Goal: Information Seeking & Learning: Learn about a topic

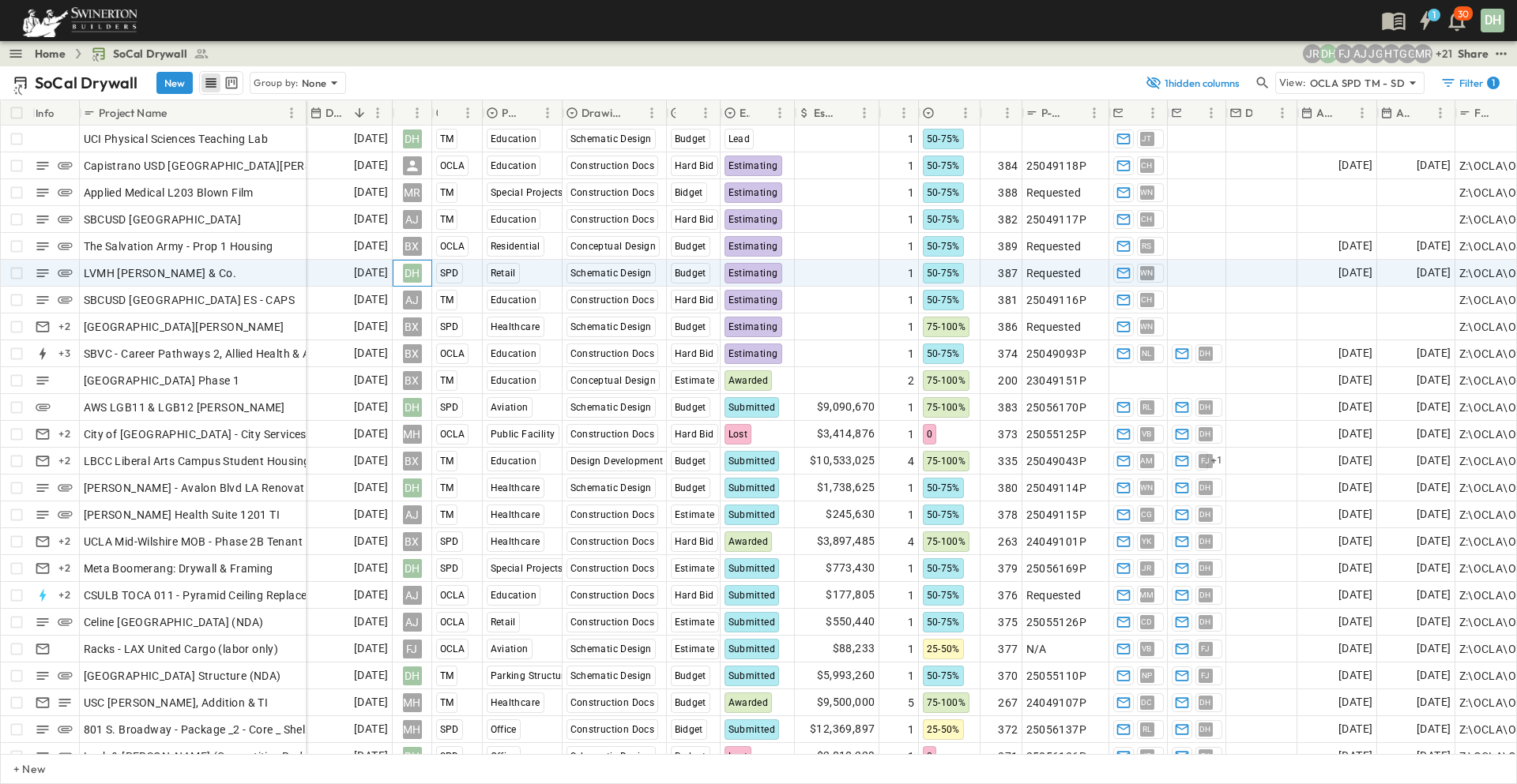
click at [410, 274] on div "DH" at bounding box center [412, 273] width 19 height 19
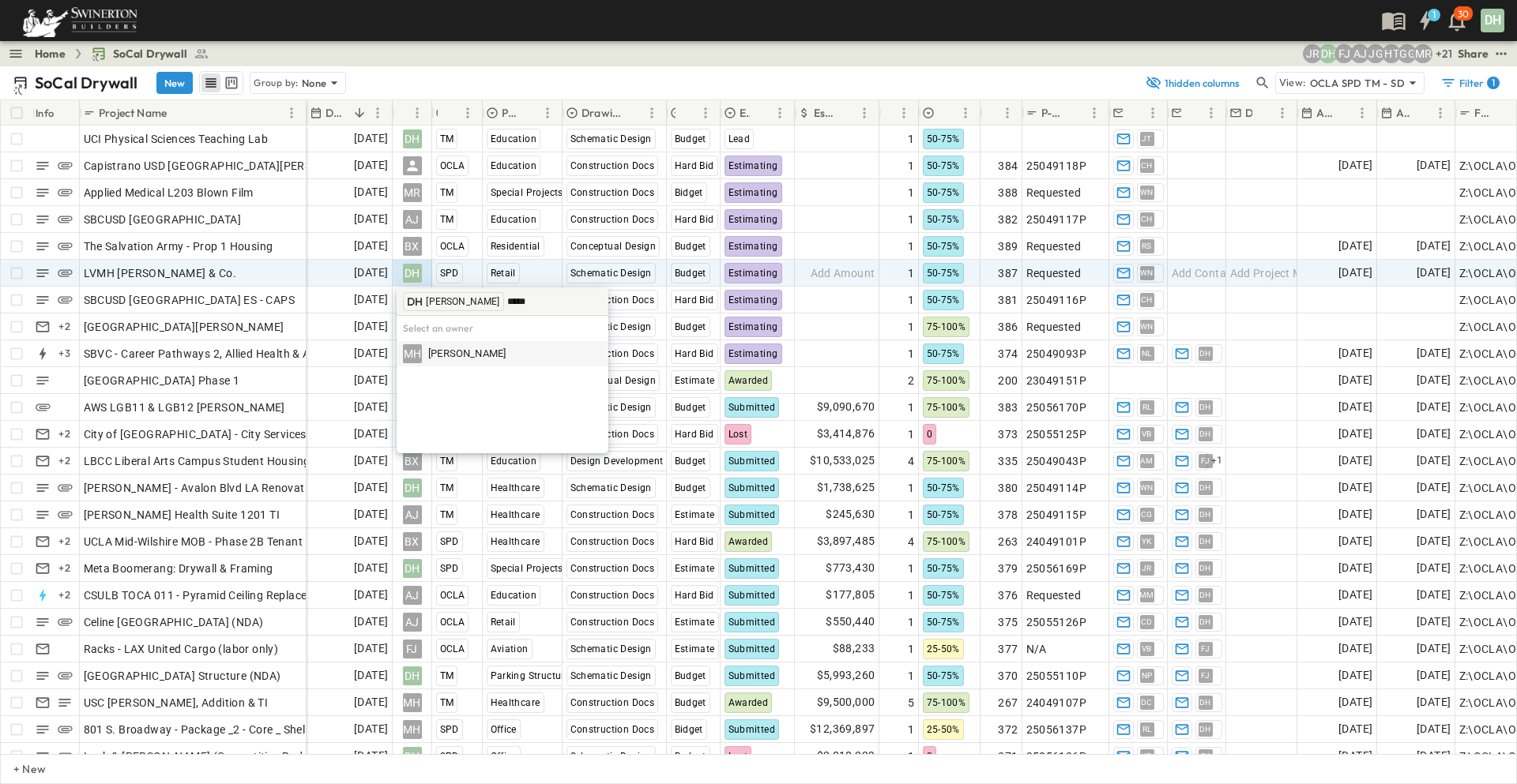
type input "*****"
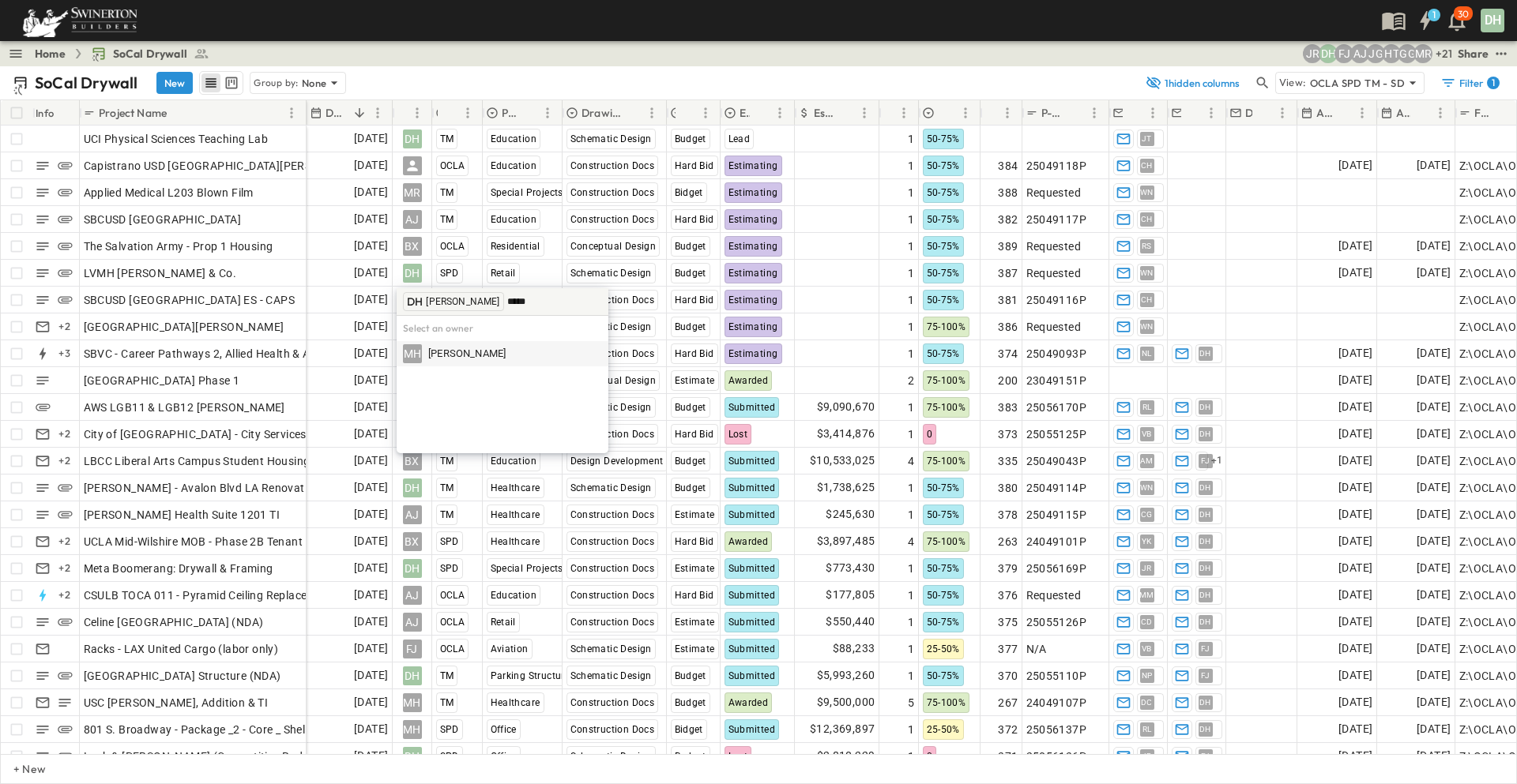
click at [418, 354] on div "MH" at bounding box center [412, 354] width 19 height 19
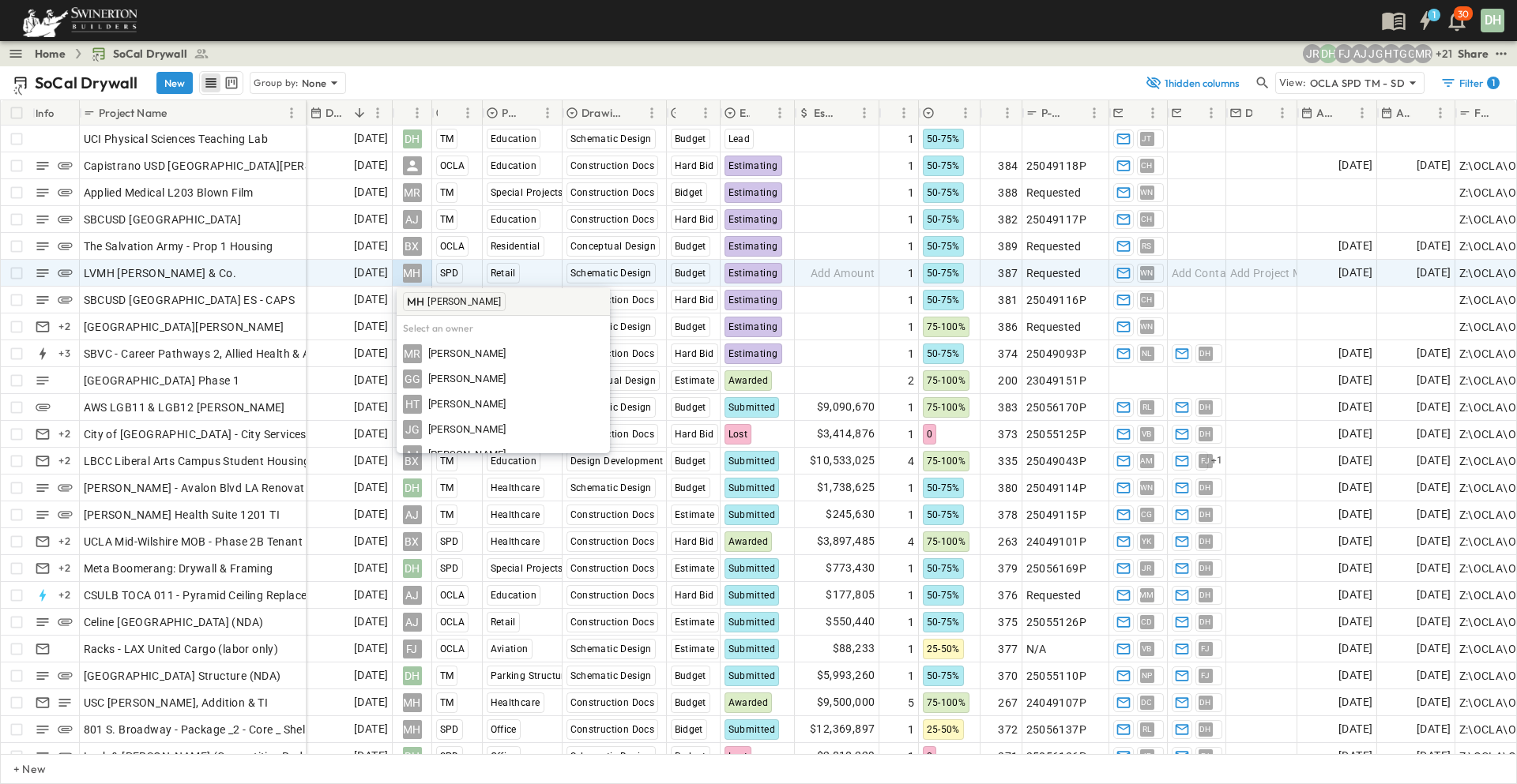
click at [557, 300] on div "MH [PERSON_NAME]" at bounding box center [503, 302] width 214 height 28
click at [454, 303] on span "[PERSON_NAME]" at bounding box center [464, 301] width 74 height 13
click at [843, 277] on span "Add Amount" at bounding box center [843, 273] width 65 height 16
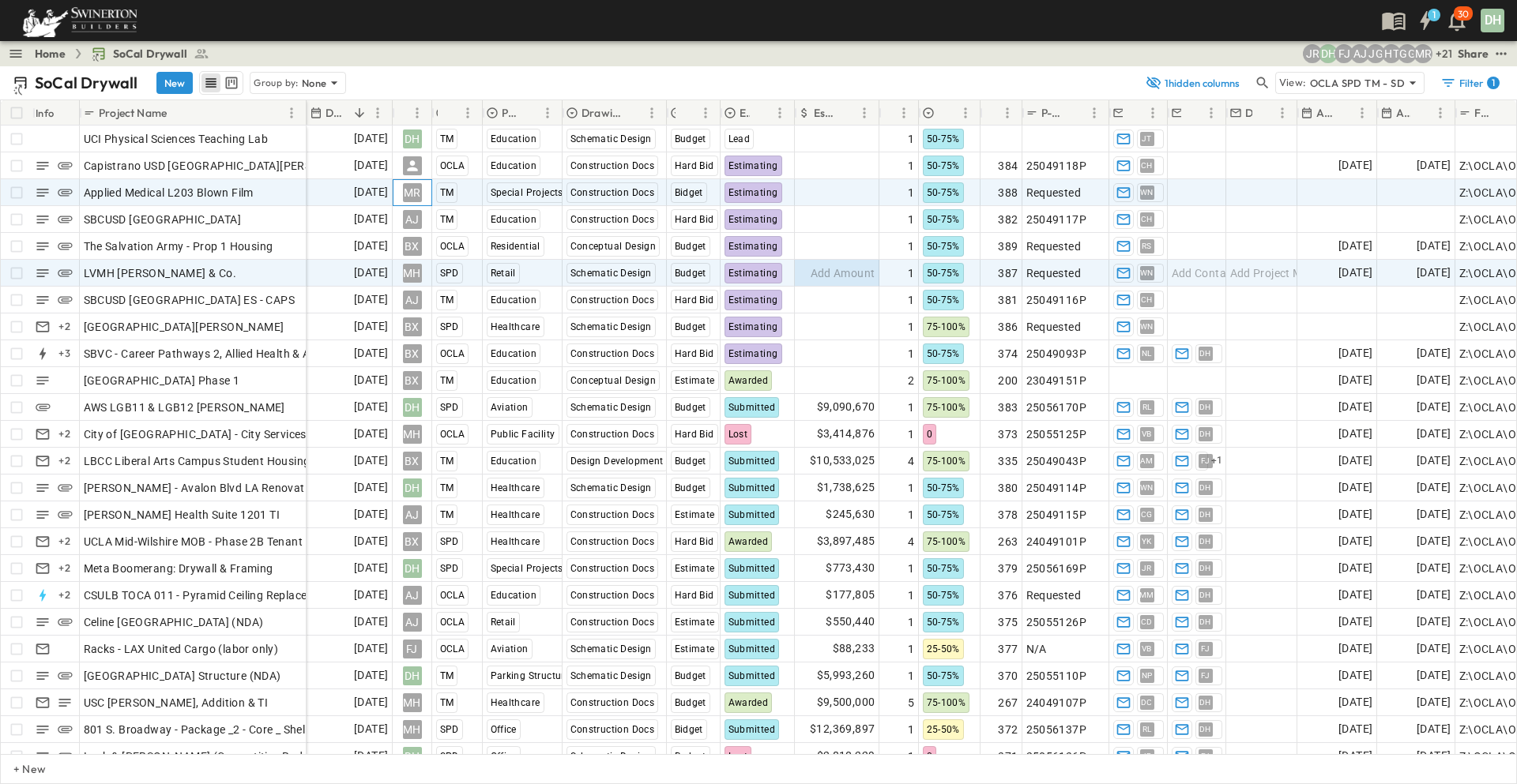
click at [415, 198] on div "MR" at bounding box center [412, 192] width 19 height 19
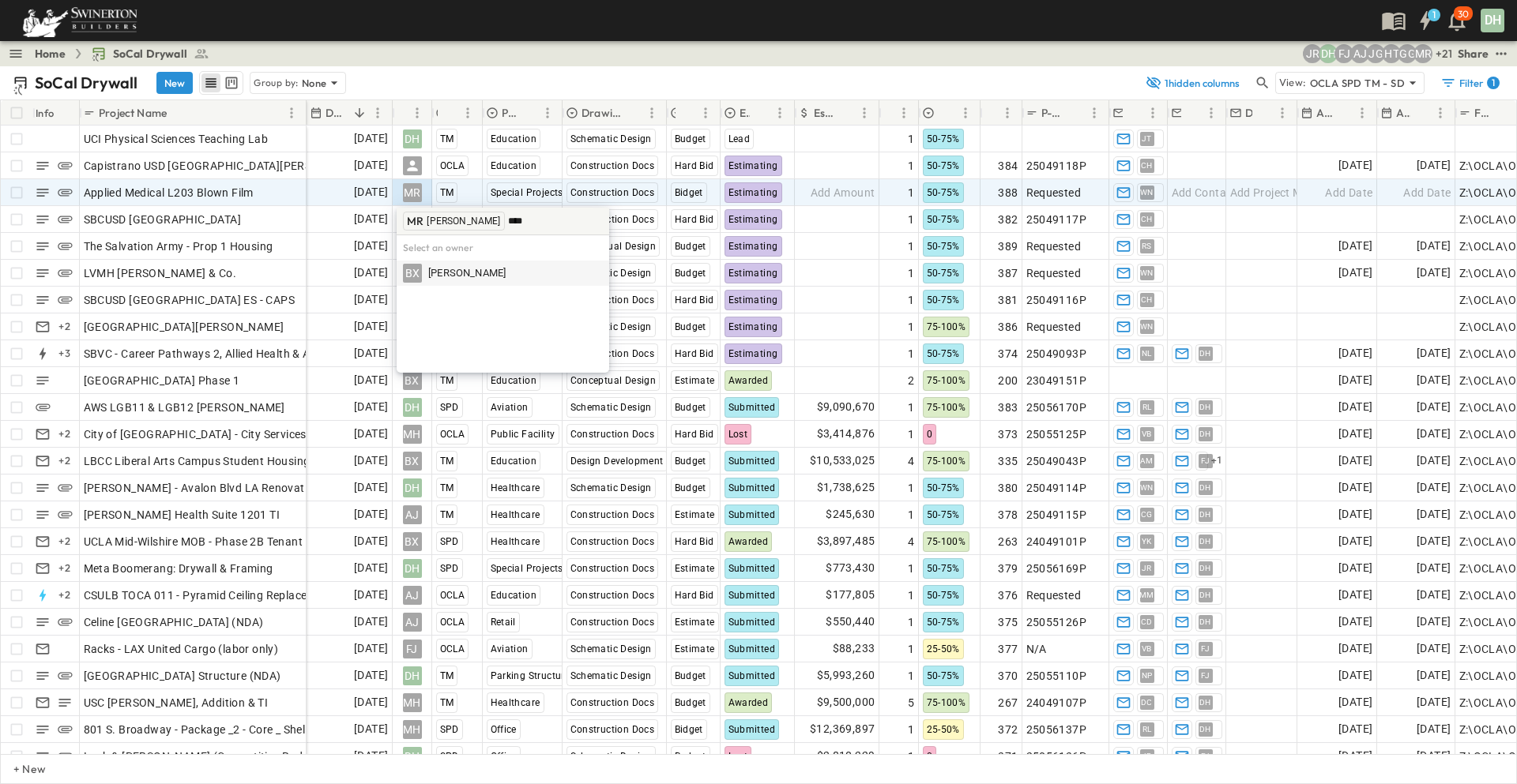
type input "****"
click at [462, 273] on span "[PERSON_NAME]" at bounding box center [467, 273] width 78 height 15
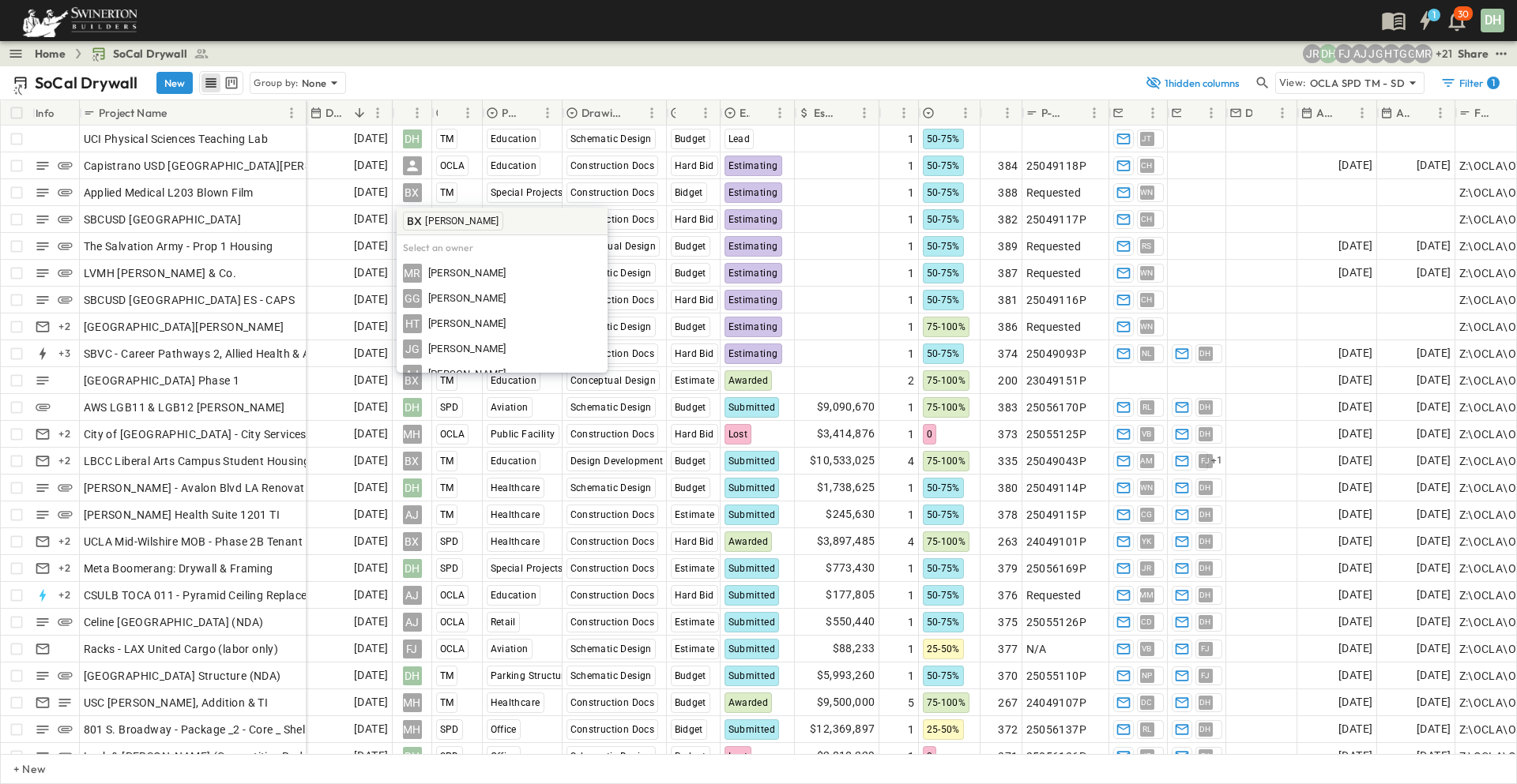
click at [446, 220] on span "[PERSON_NAME]" at bounding box center [461, 221] width 74 height 13
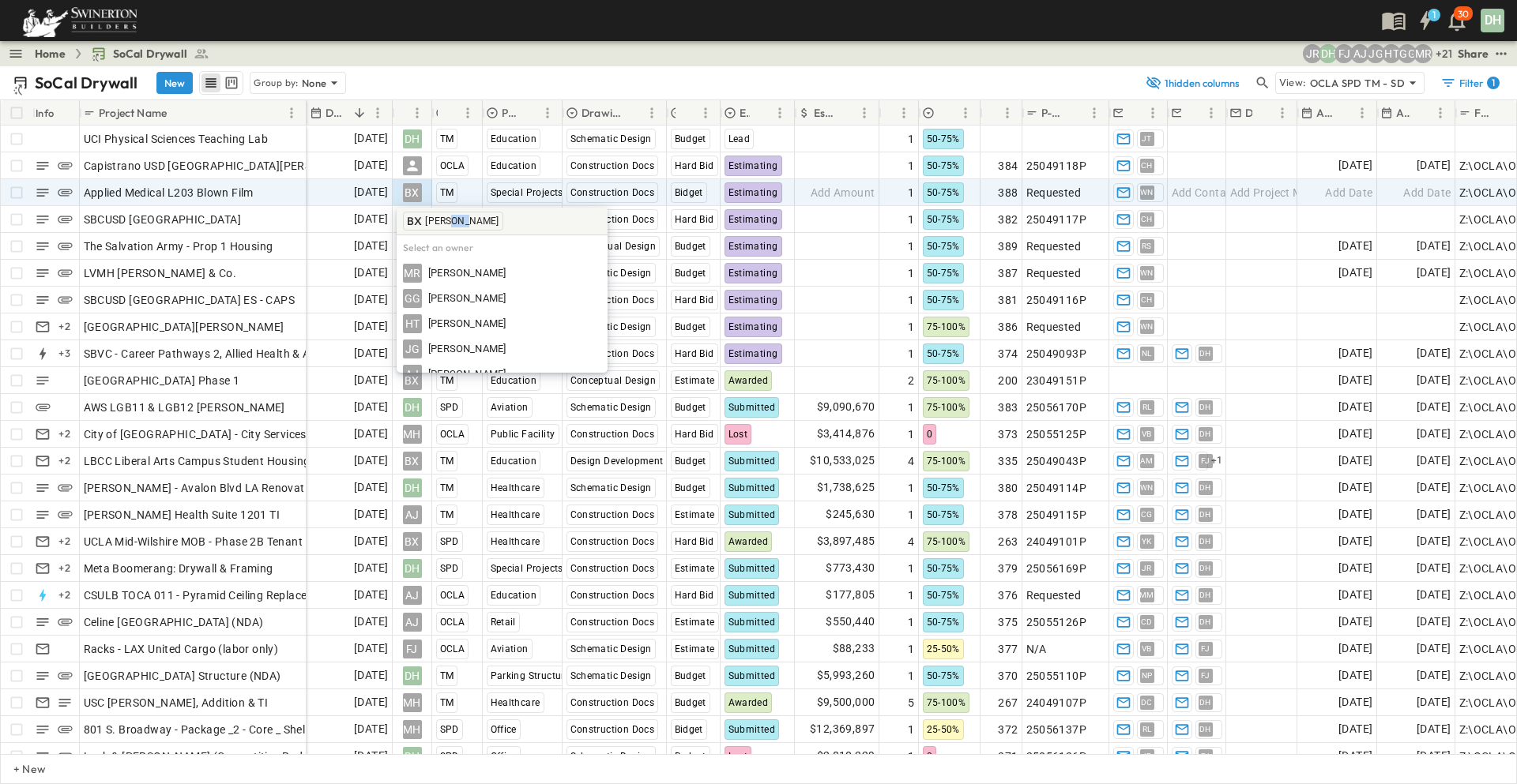
click at [506, 222] on input "text" at bounding box center [546, 221] width 79 height 21
click at [860, 191] on span "Add Amount" at bounding box center [843, 193] width 65 height 16
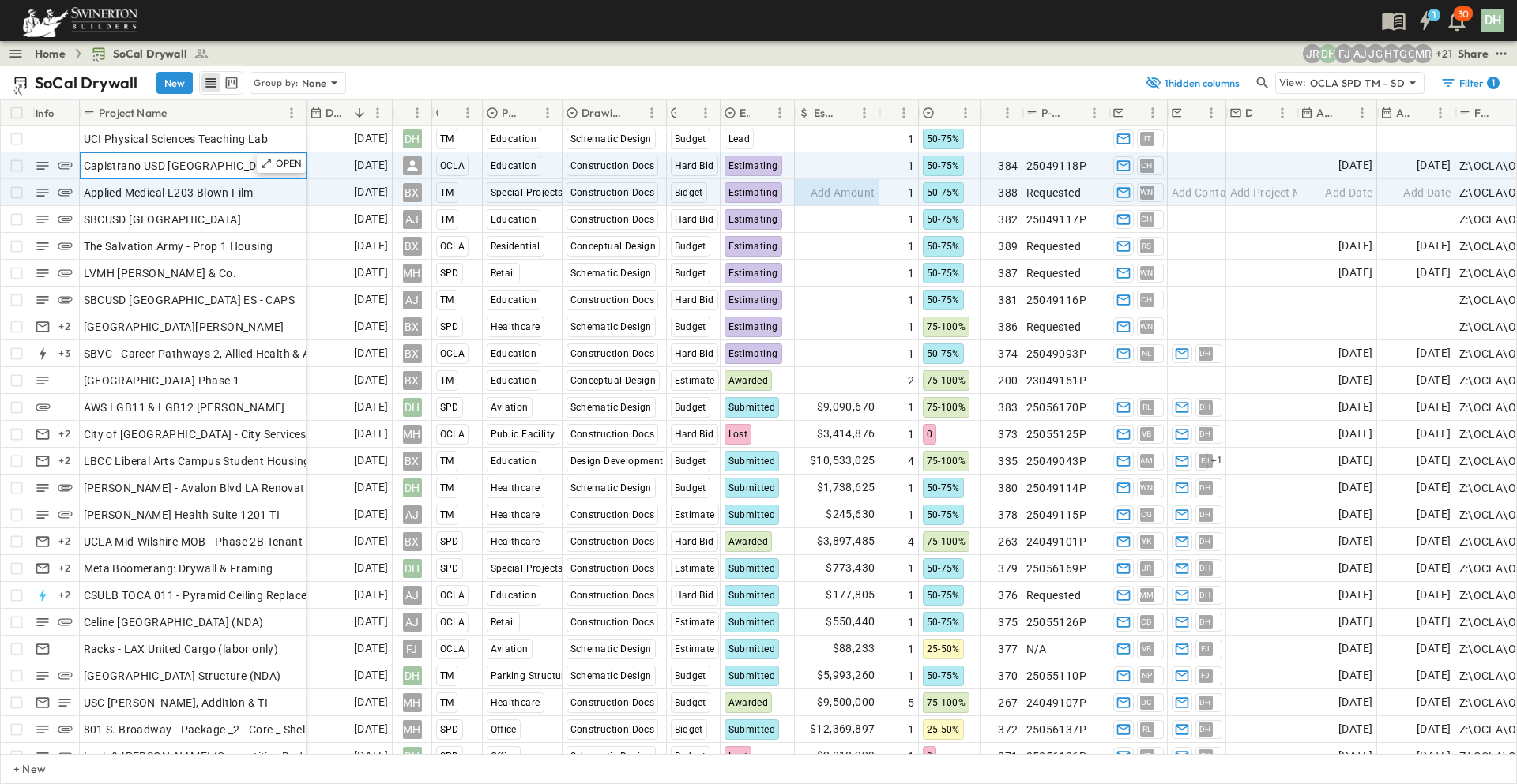
click at [237, 165] on span "Capistrano USD [GEOGRAPHIC_DATA][PERSON_NAME]" at bounding box center [226, 165] width 285 height 16
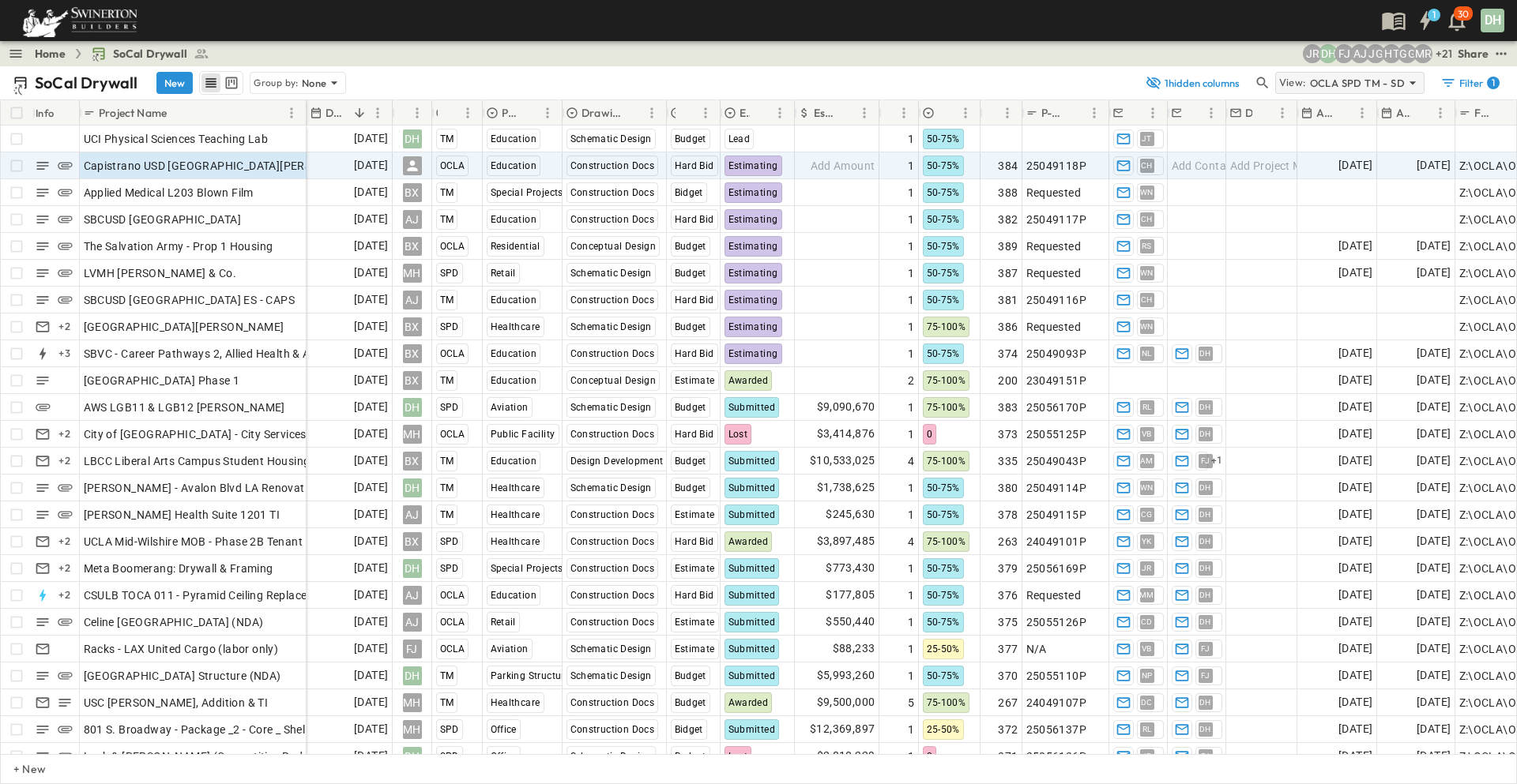
click at [1410, 81] on icon at bounding box center [1413, 83] width 16 height 16
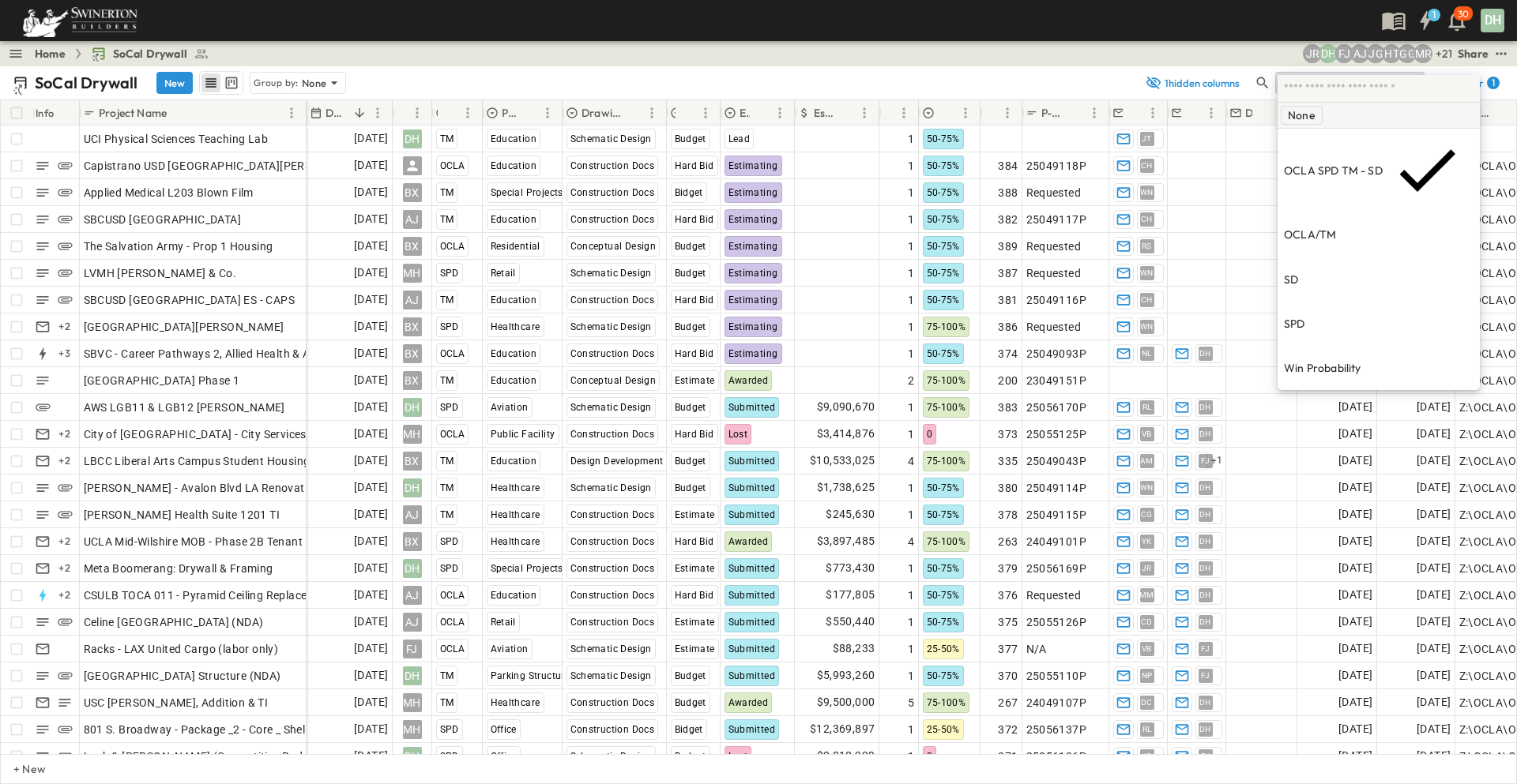
click at [1304, 112] on p "None" at bounding box center [1301, 115] width 28 height 16
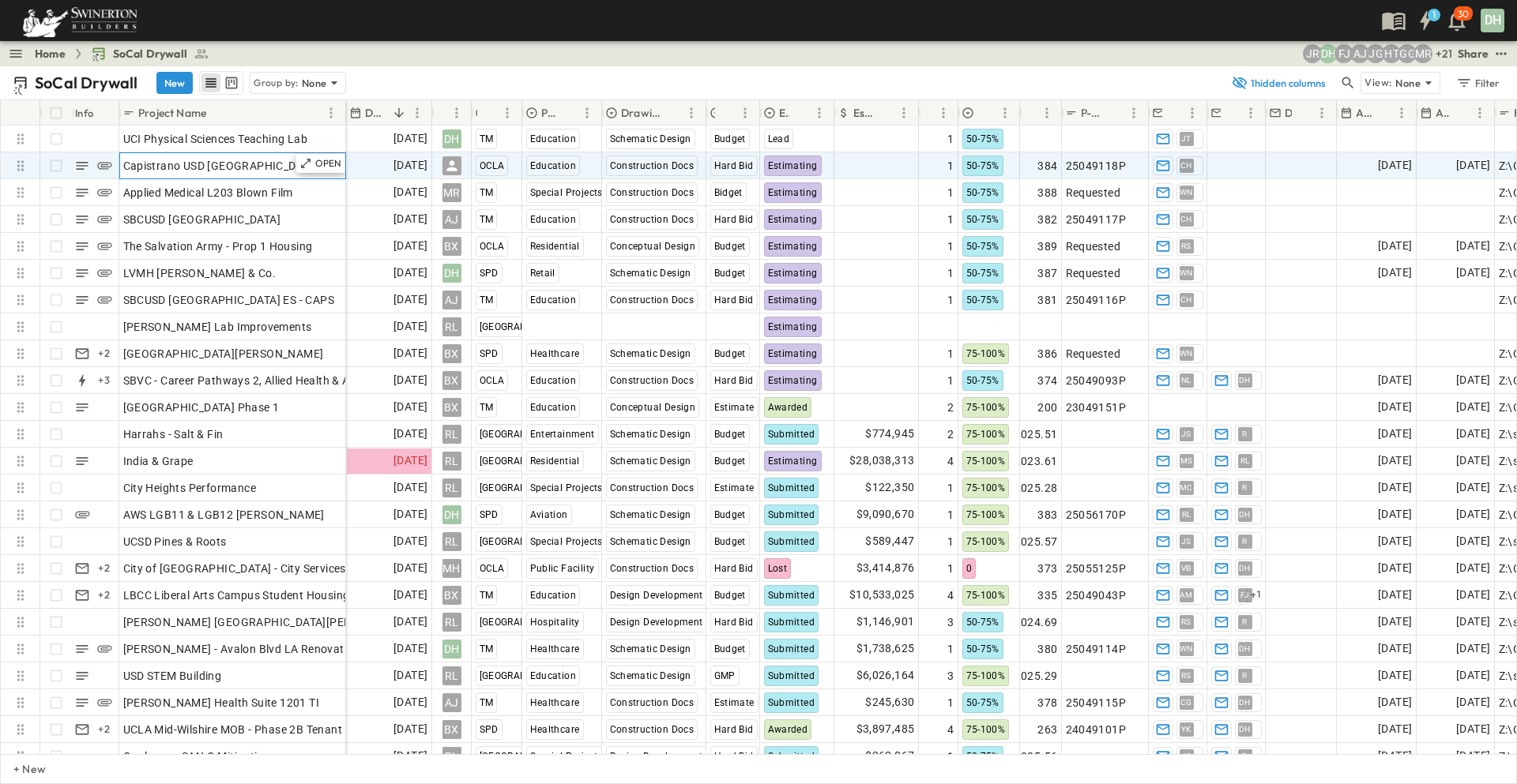
click at [257, 163] on span "Capistrano USD [GEOGRAPHIC_DATA][PERSON_NAME]" at bounding box center [265, 165] width 285 height 16
click at [1456, 162] on span "[DATE]" at bounding box center [1473, 165] width 33 height 18
click at [1424, 82] on icon at bounding box center [1428, 83] width 16 height 16
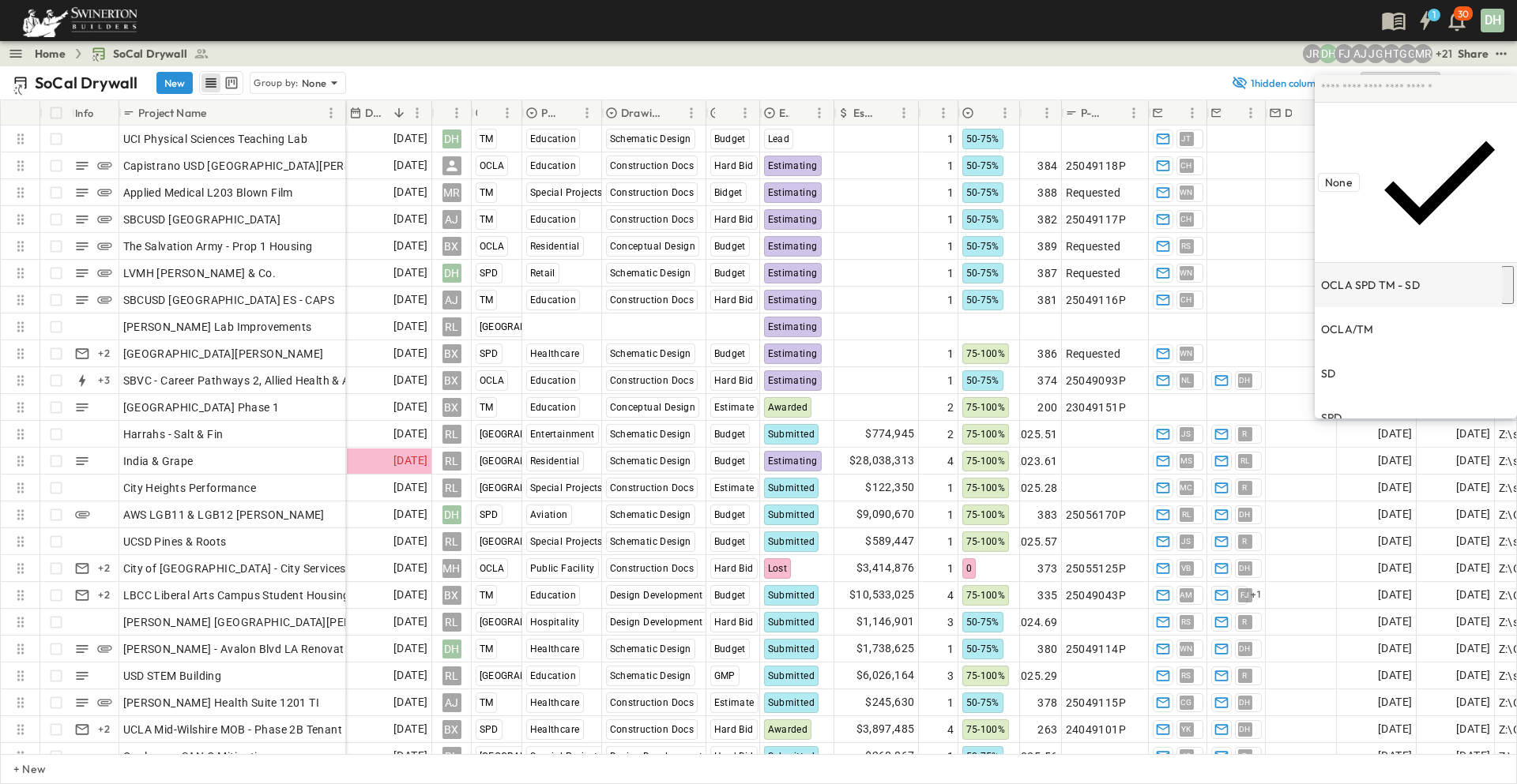
click at [1371, 277] on p "OCLA SPD TM - SD" at bounding box center [1370, 285] width 99 height 16
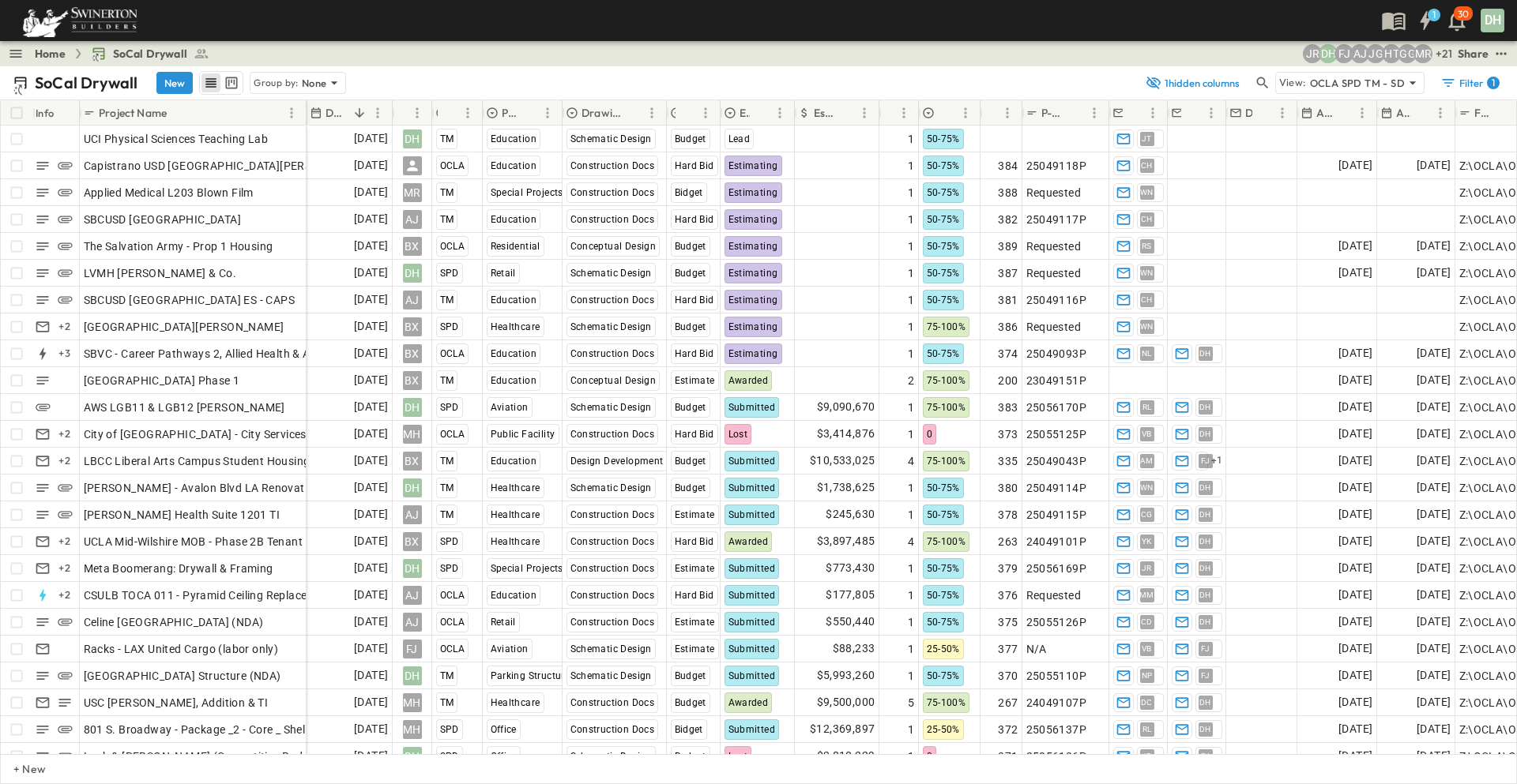
click at [76, 56] on icon "breadcrumbs" at bounding box center [78, 54] width 13 height 10
click at [56, 51] on link "Home" at bounding box center [49, 54] width 31 height 16
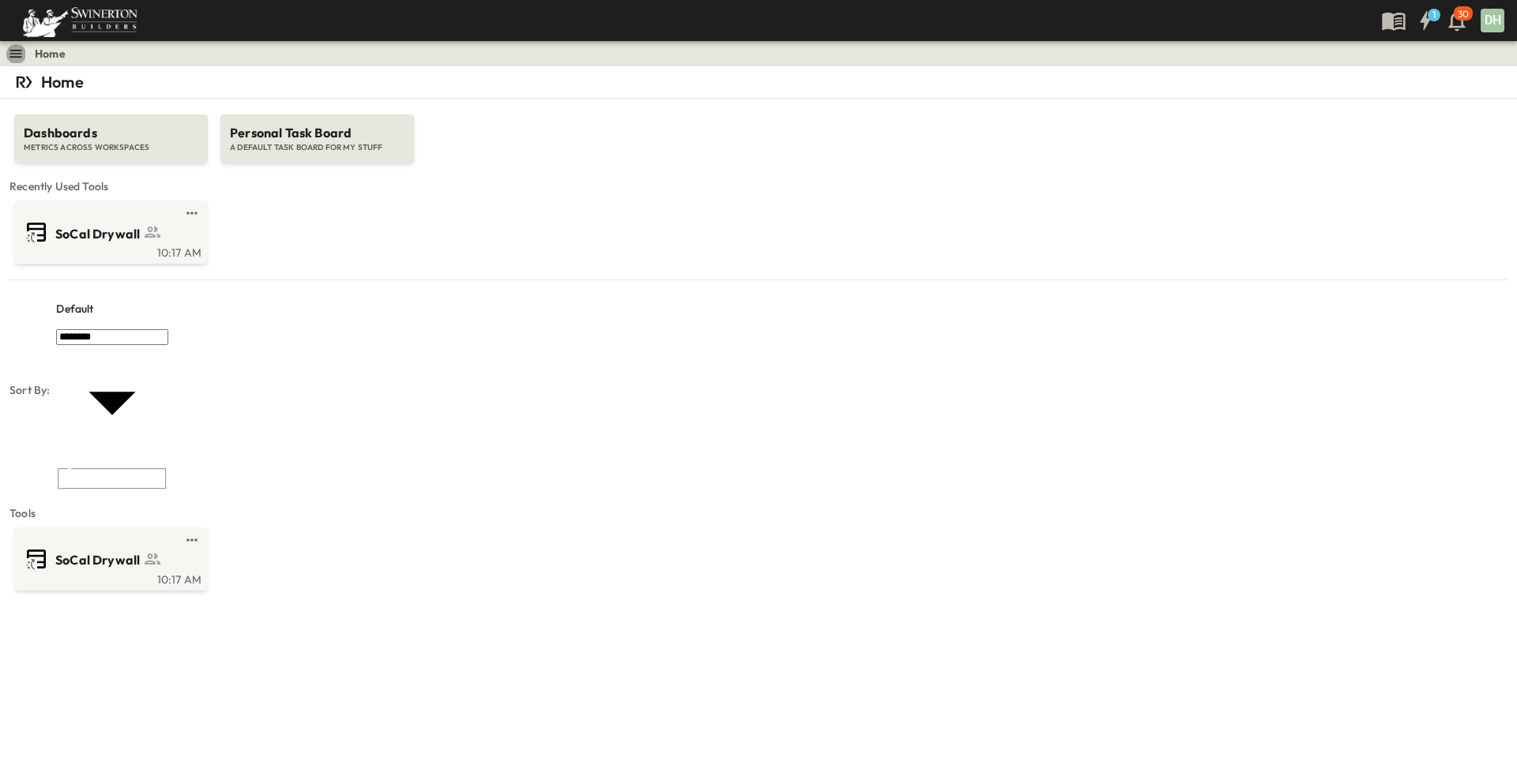
click at [22, 50] on icon "button" at bounding box center [16, 54] width 12 height 8
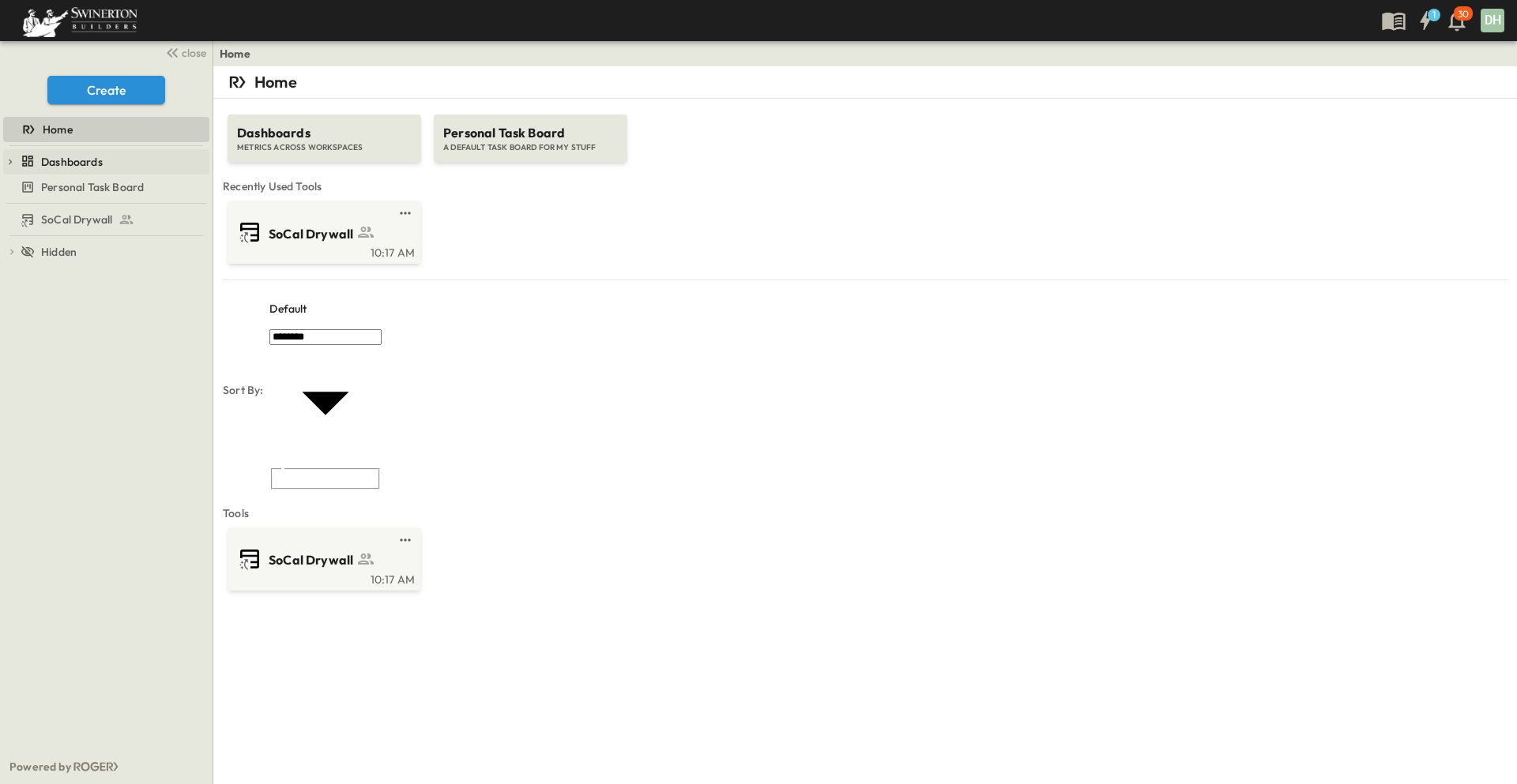
click at [91, 165] on span "Dashboards" at bounding box center [72, 162] width 62 height 16
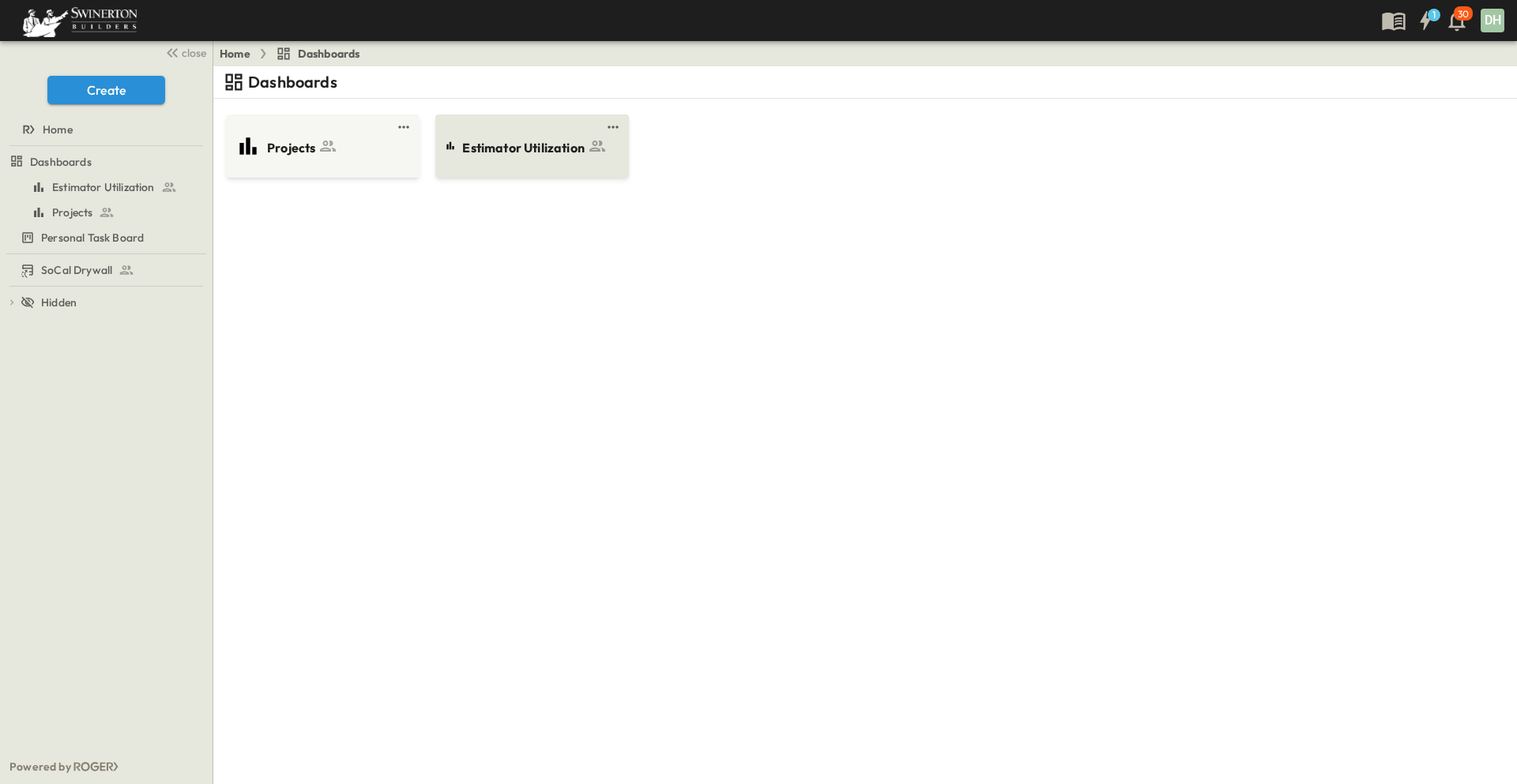
click at [505, 146] on span "Estimator Utilization" at bounding box center [523, 148] width 122 height 18
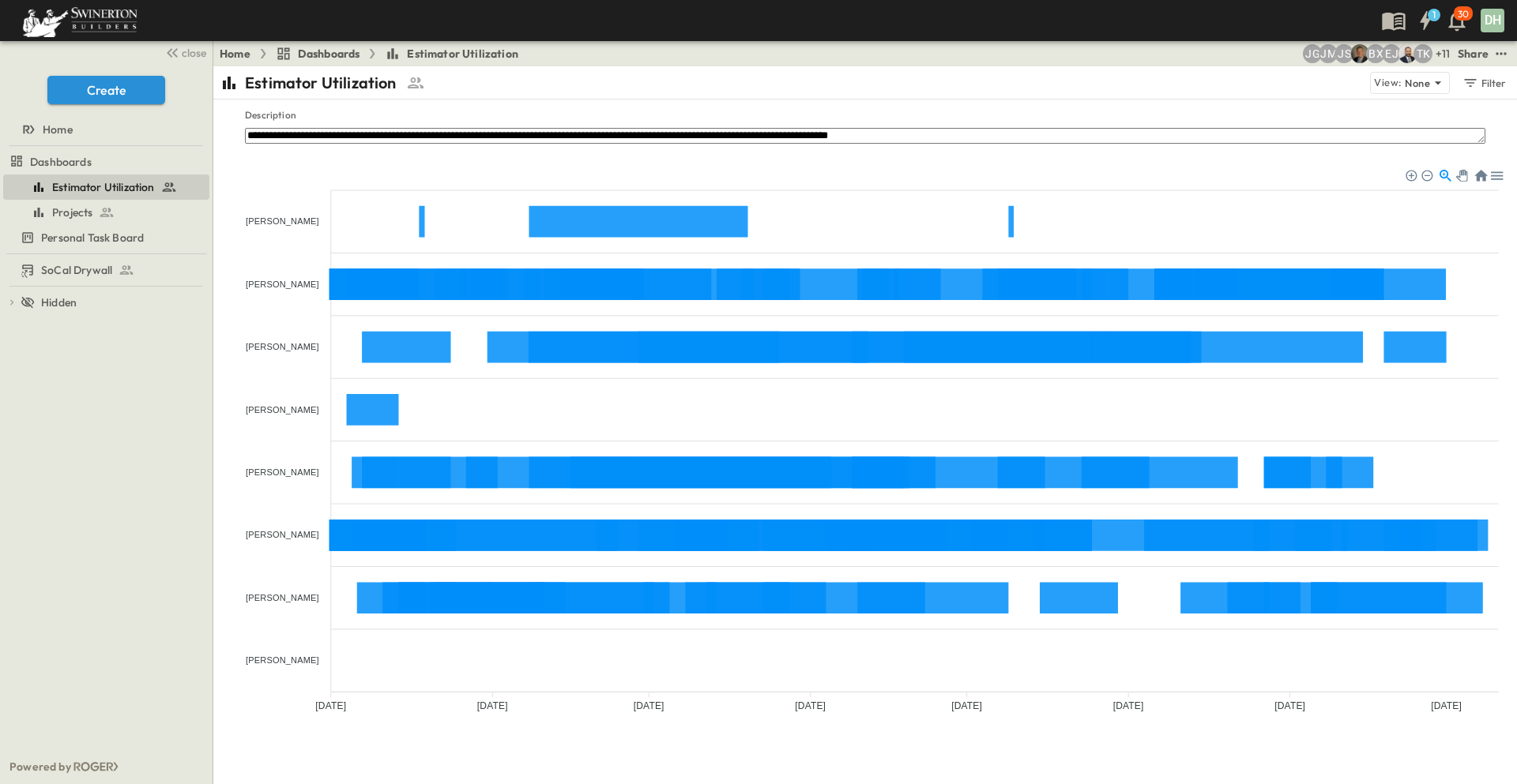
click at [1421, 475] on foreignobject at bounding box center [865, 442] width 1290 height 553
click at [1131, 148] on div "**********" at bounding box center [865, 138] width 1240 height 20
click at [234, 504] on foreignobject at bounding box center [865, 442] width 1290 height 553
drag, startPoint x: 1085, startPoint y: 126, endPoint x: 1107, endPoint y: 120, distance: 22.8
click at [1086, 125] on div "**********" at bounding box center [865, 133] width 1303 height 67
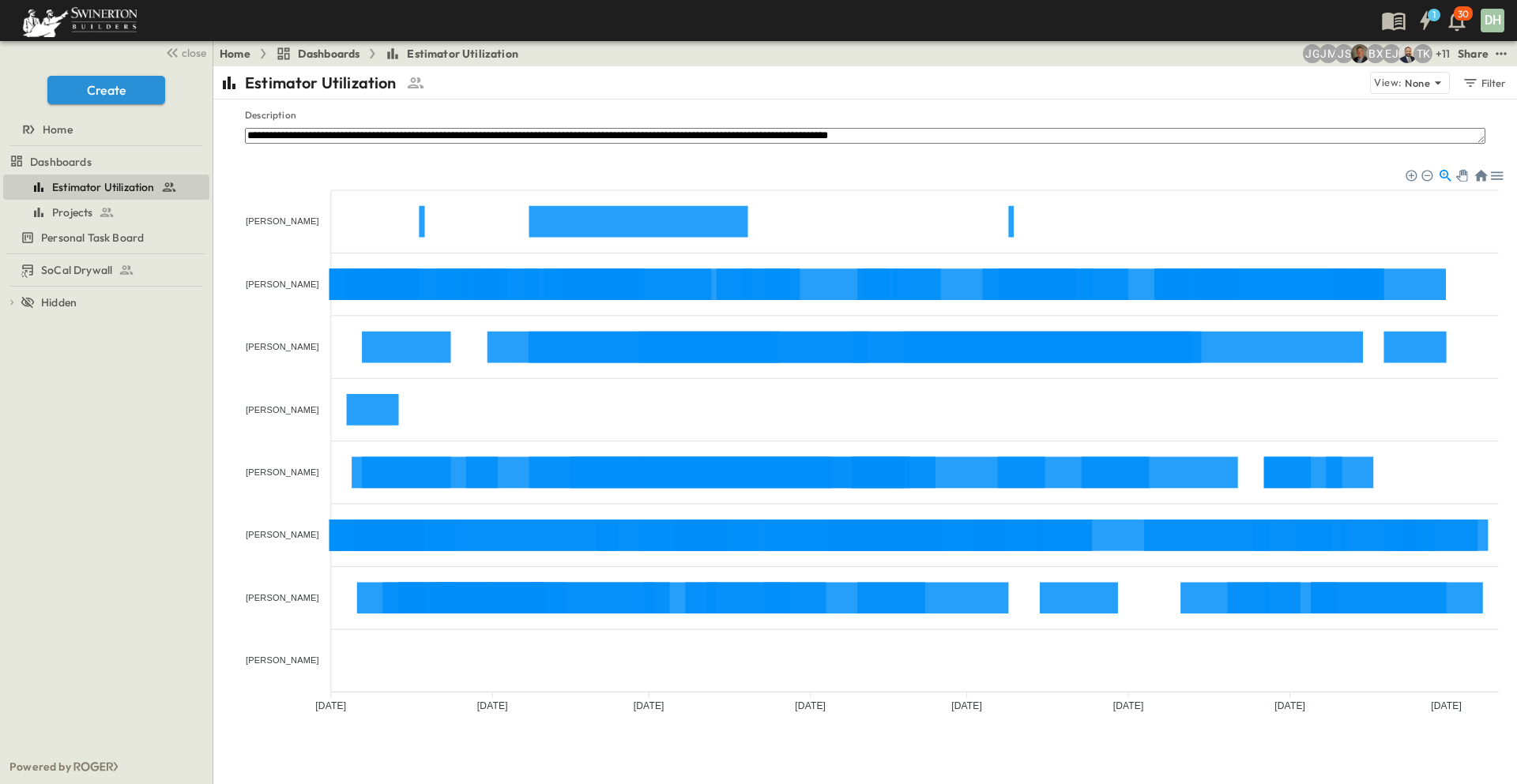
click at [1042, 138] on textarea "**********" at bounding box center [865, 136] width 1240 height 16
click at [1210, 114] on p "Description" at bounding box center [865, 115] width 1240 height 13
drag, startPoint x: 85, startPoint y: 269, endPoint x: 94, endPoint y: 268, distance: 9.1
click at [88, 269] on span "SoCal Drywall" at bounding box center [77, 270] width 71 height 16
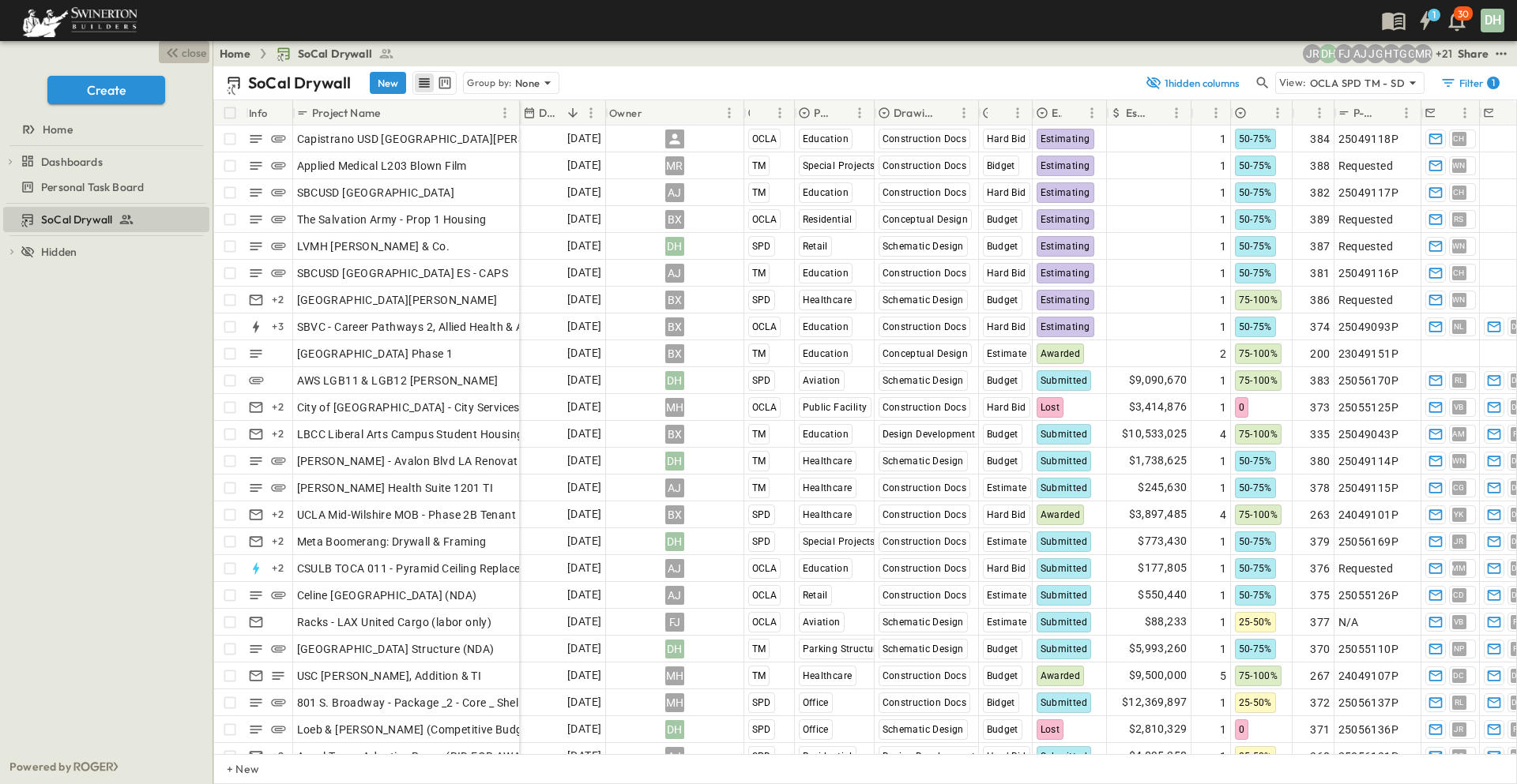
click at [202, 53] on span "close" at bounding box center [193, 53] width 25 height 16
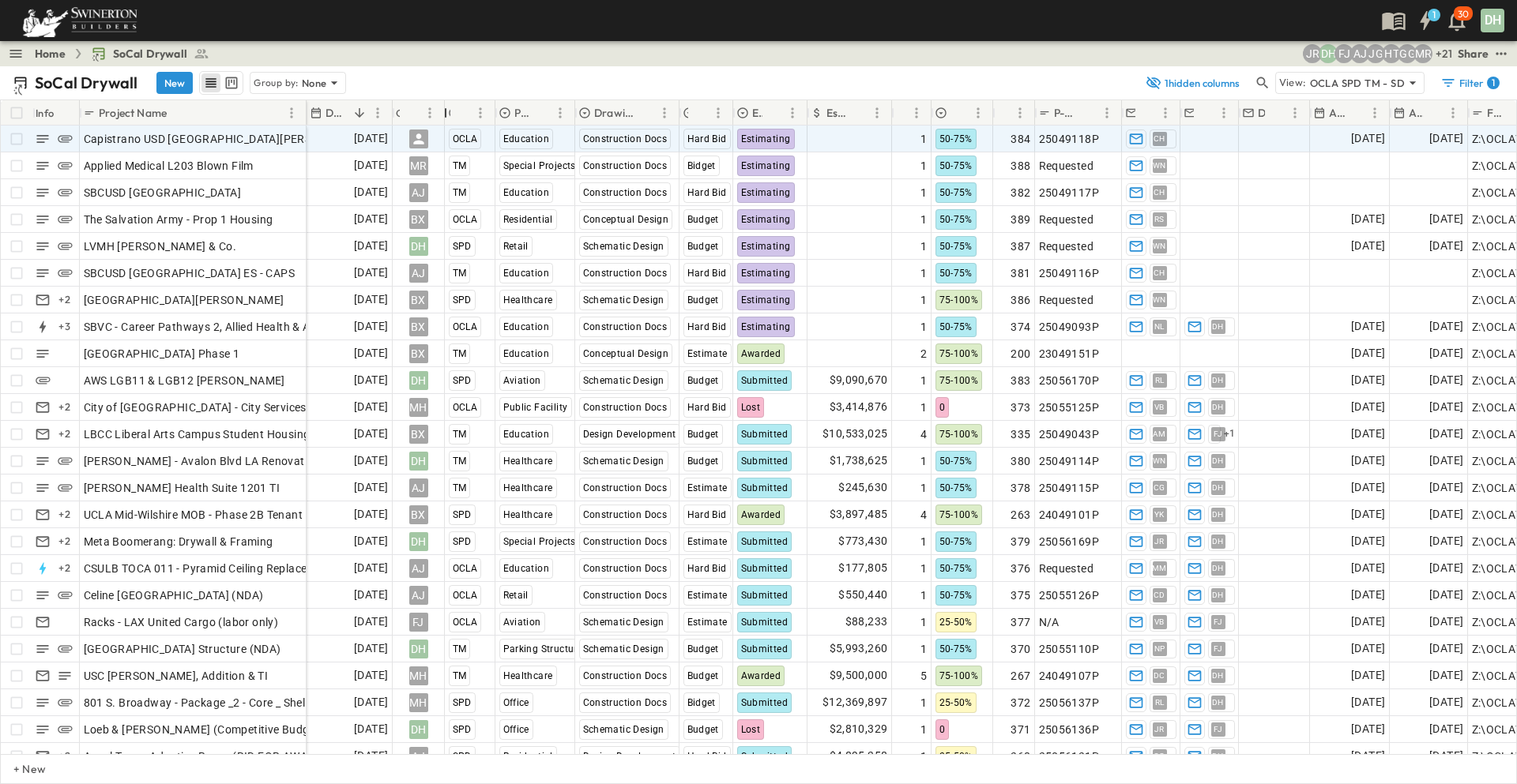
drag, startPoint x: 528, startPoint y: 108, endPoint x: 441, endPoint y: 126, distance: 88.8
click at [441, 126] on div "Info Project Name Due Date Owner Region Primary Market Drawing Status Estimate …" at bounding box center [758, 427] width 1515 height 654
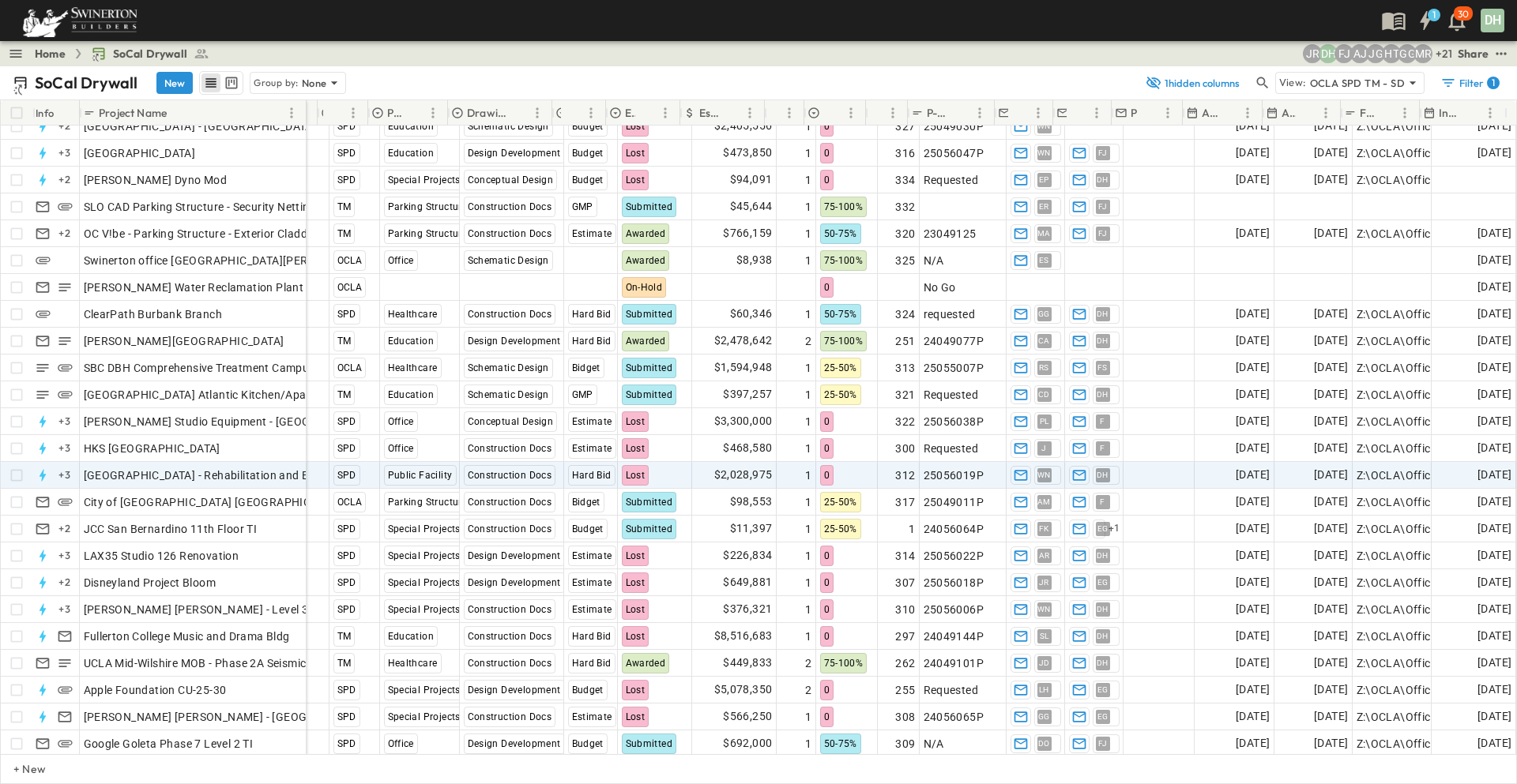
scroll to position [1760, 154]
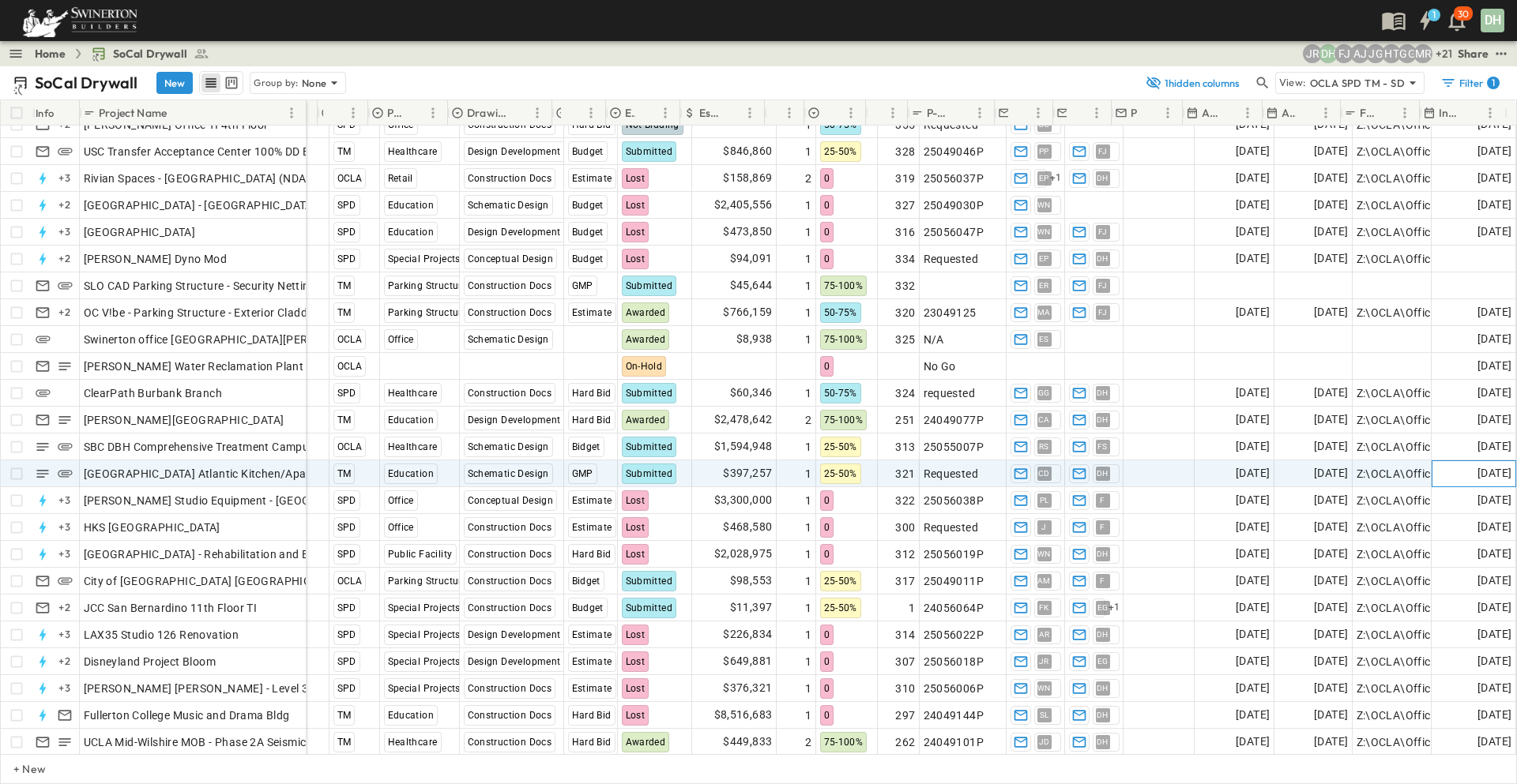
click at [1478, 473] on span "[DATE]" at bounding box center [1494, 474] width 33 height 18
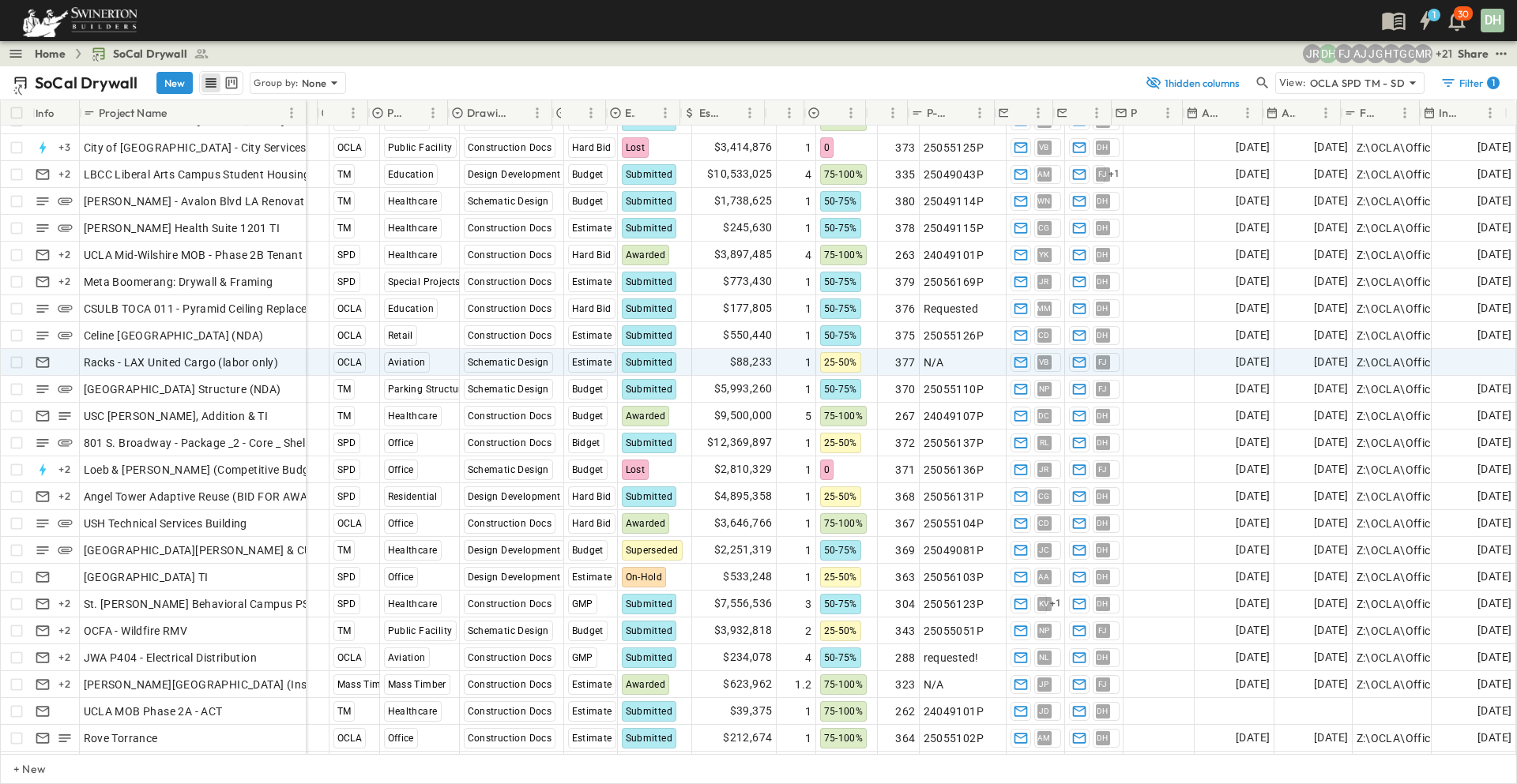
scroll to position [259, 154]
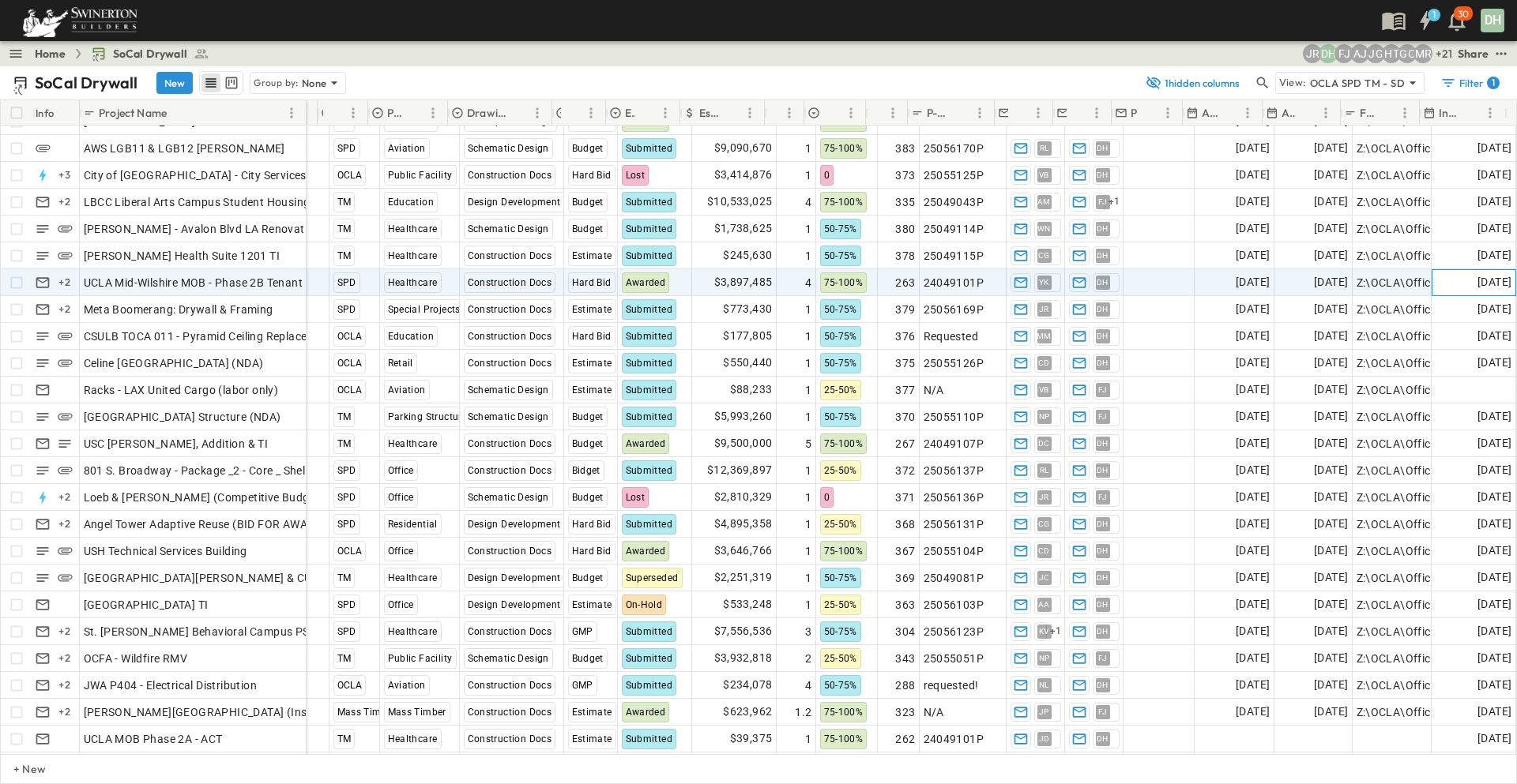
click at [1478, 280] on span "[DATE]" at bounding box center [1494, 282] width 33 height 18
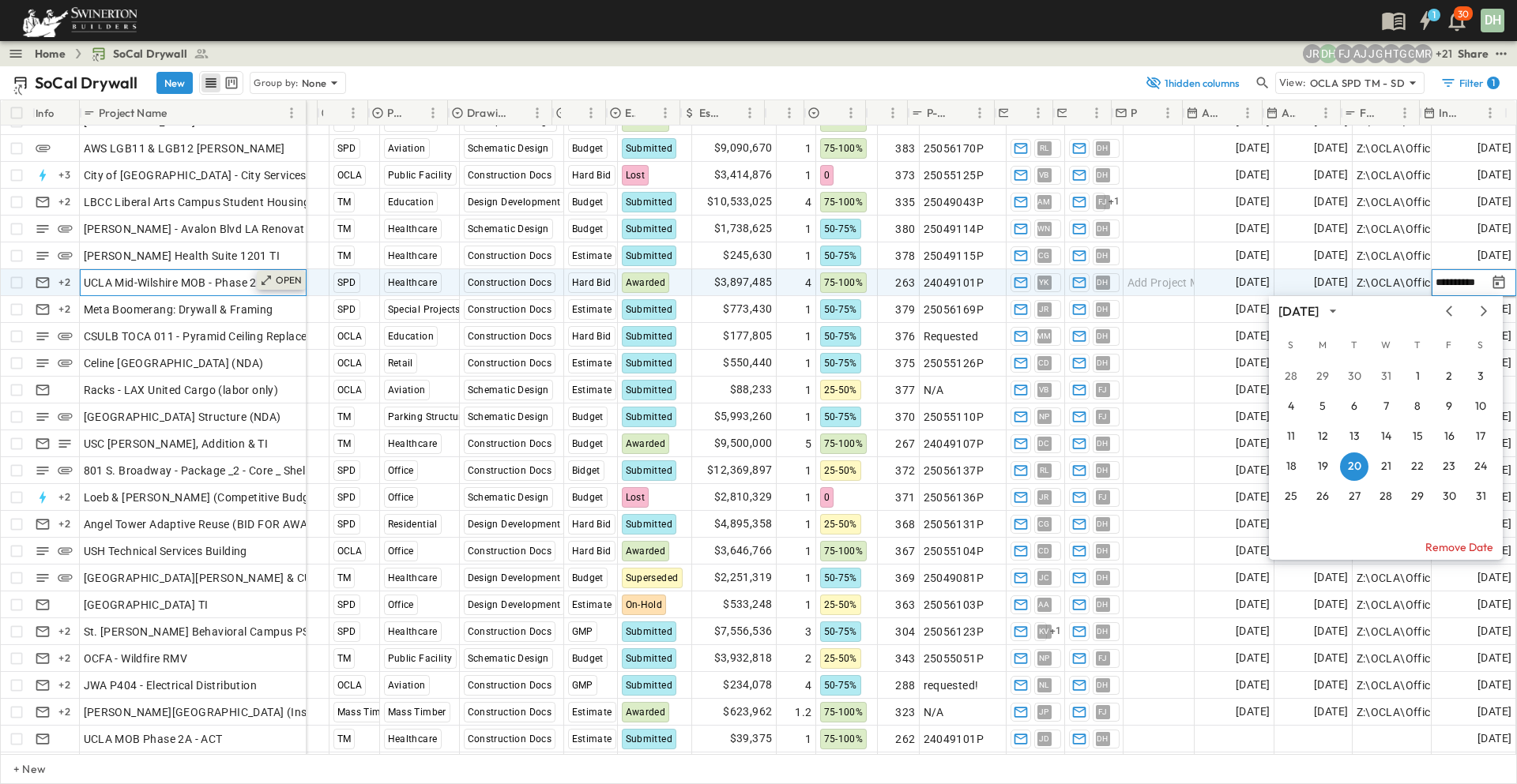
click at [269, 282] on icon at bounding box center [266, 280] width 13 height 13
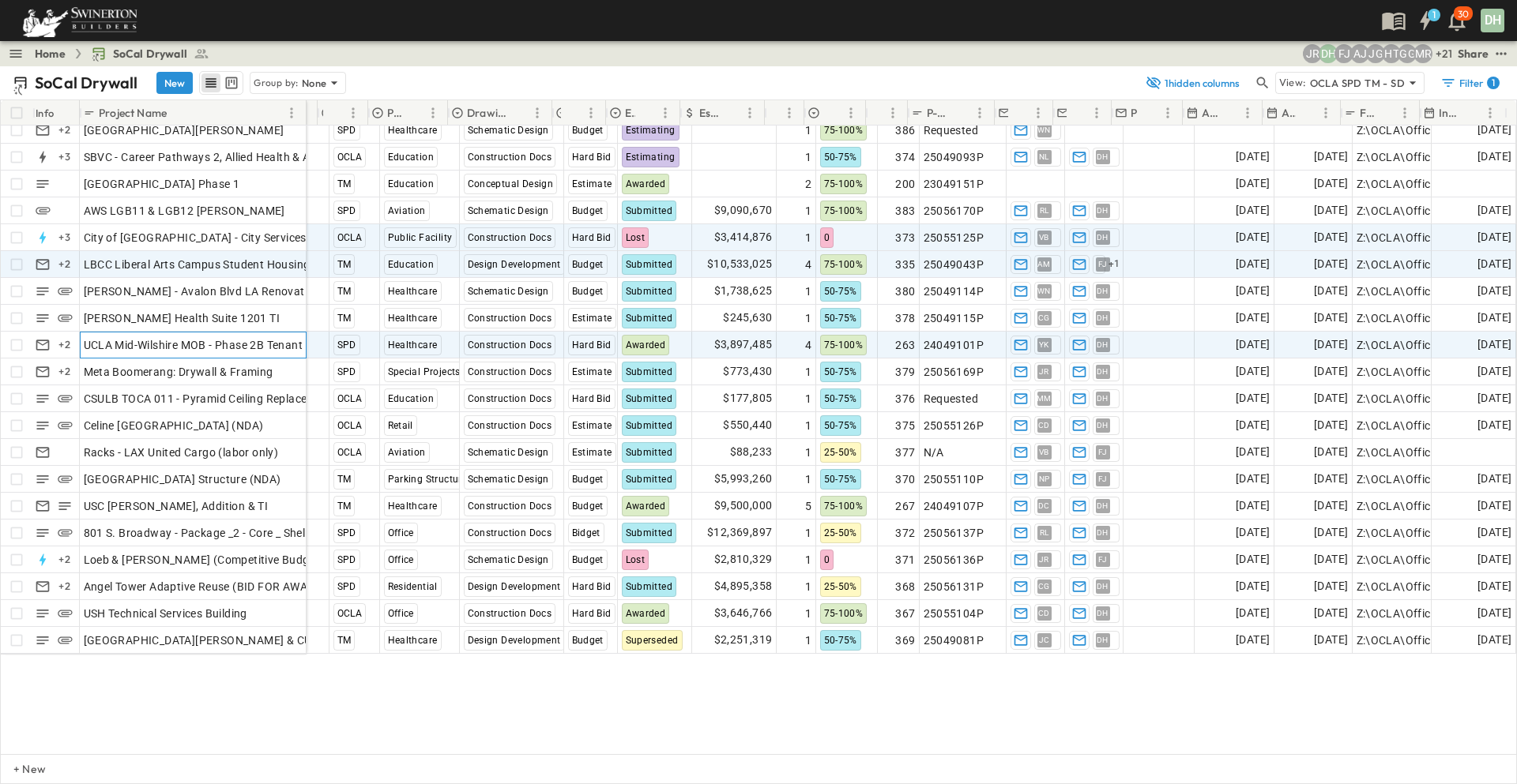
scroll to position [0, 154]
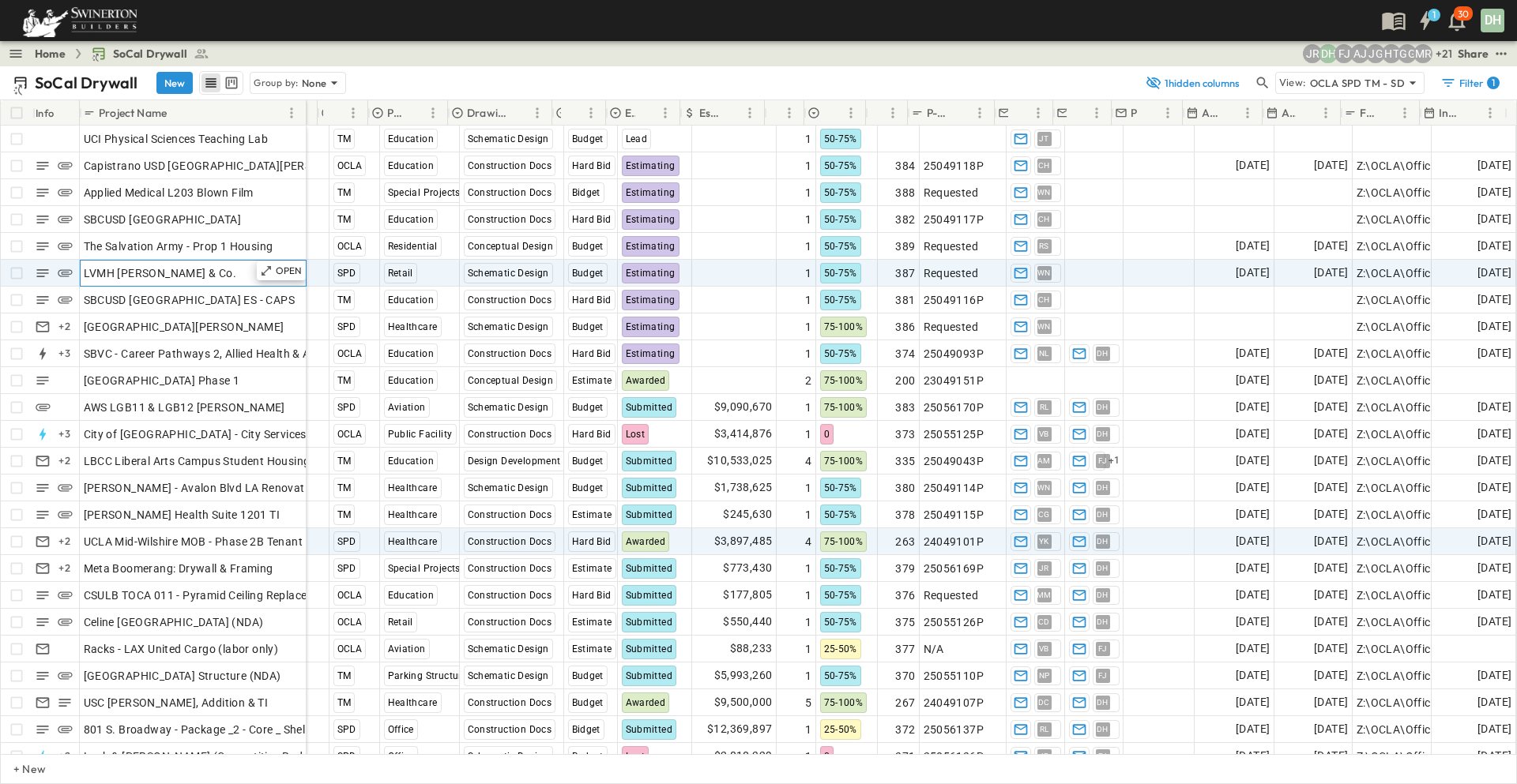
click at [181, 274] on span "LVMH [PERSON_NAME] & Co." at bounding box center [161, 273] width 154 height 16
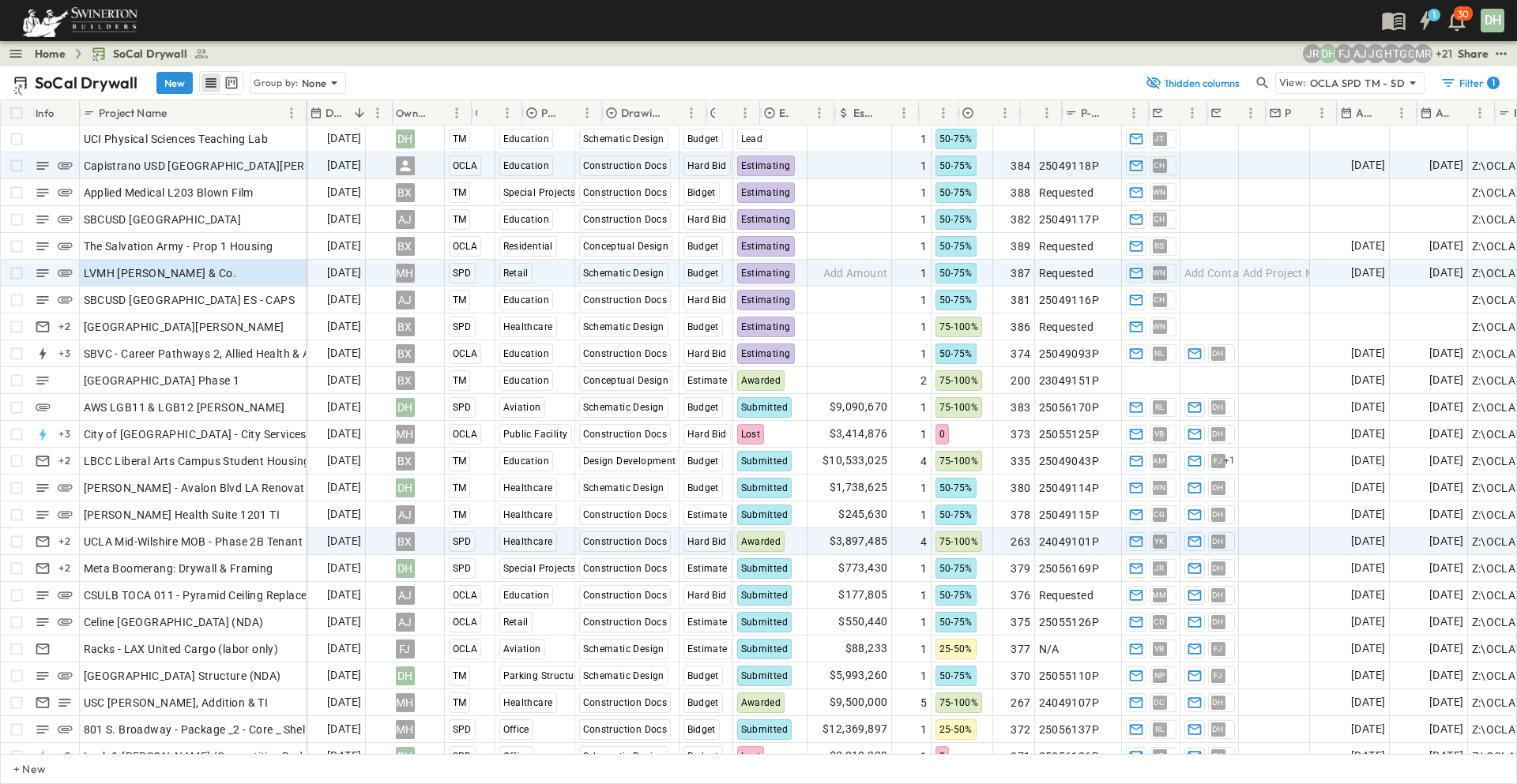
scroll to position [0, 0]
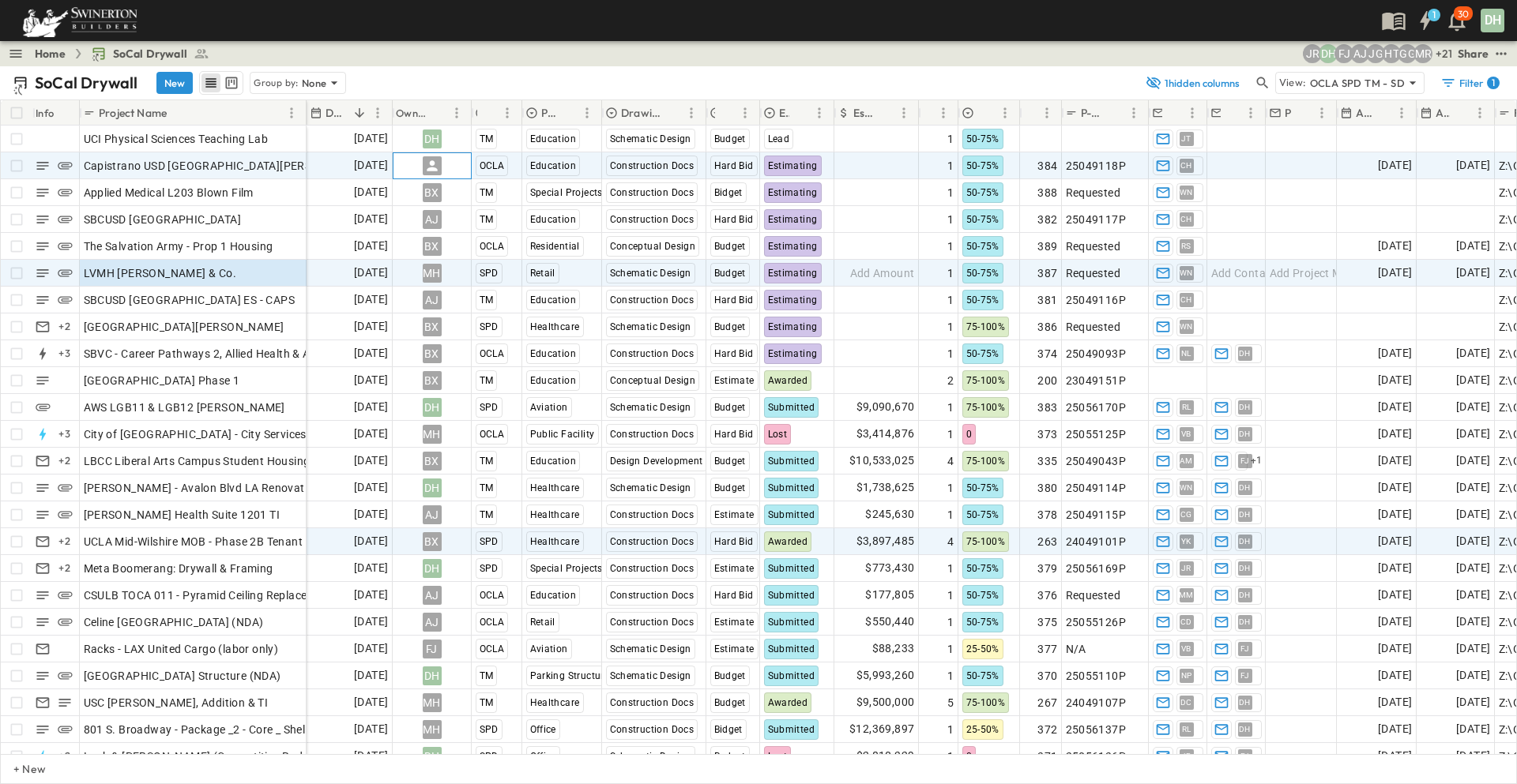
click at [435, 166] on icon at bounding box center [432, 165] width 16 height 16
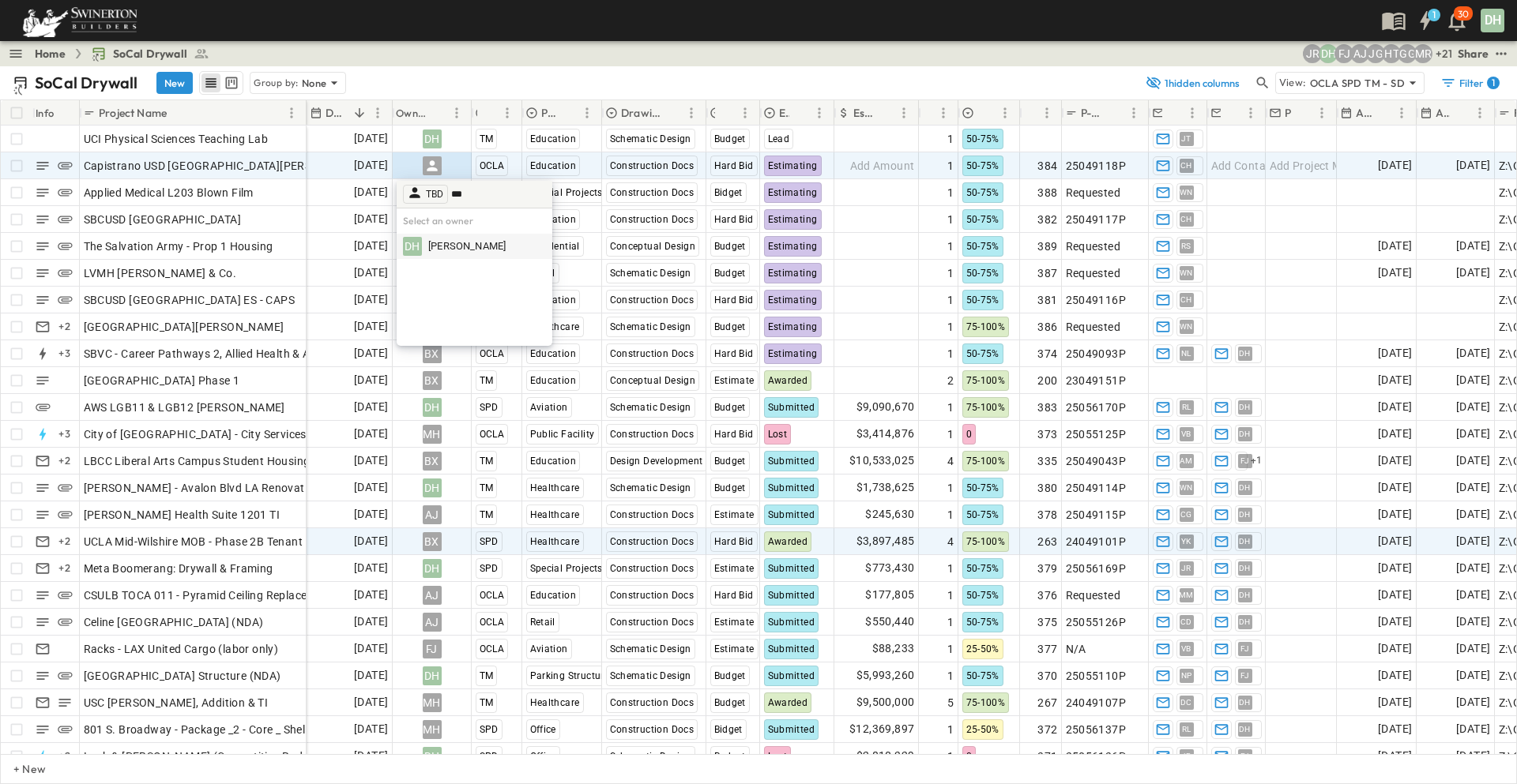
type input "***"
click at [442, 242] on span "[PERSON_NAME]" at bounding box center [467, 246] width 78 height 15
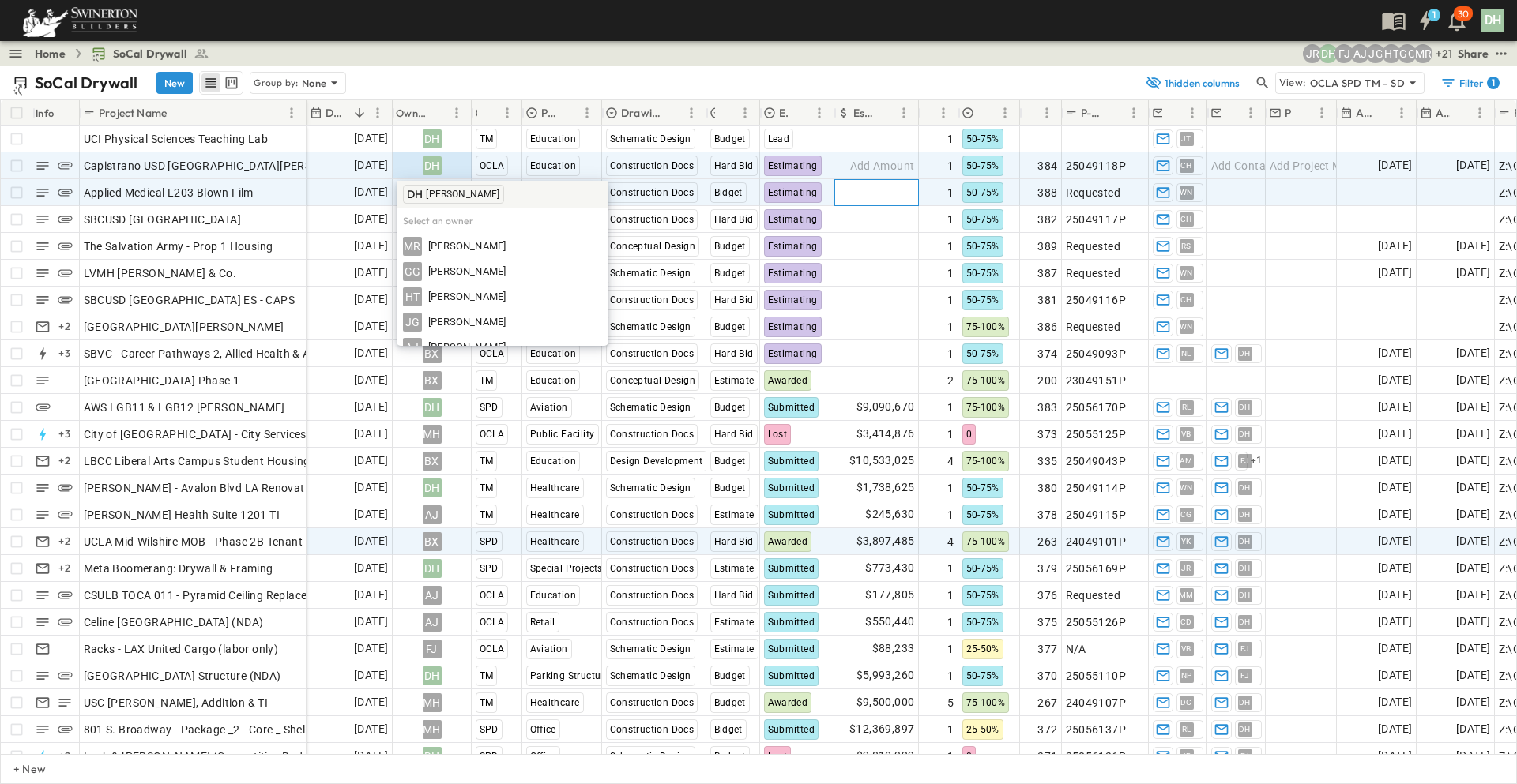
click at [858, 188] on span "Add Amount" at bounding box center [883, 193] width 65 height 16
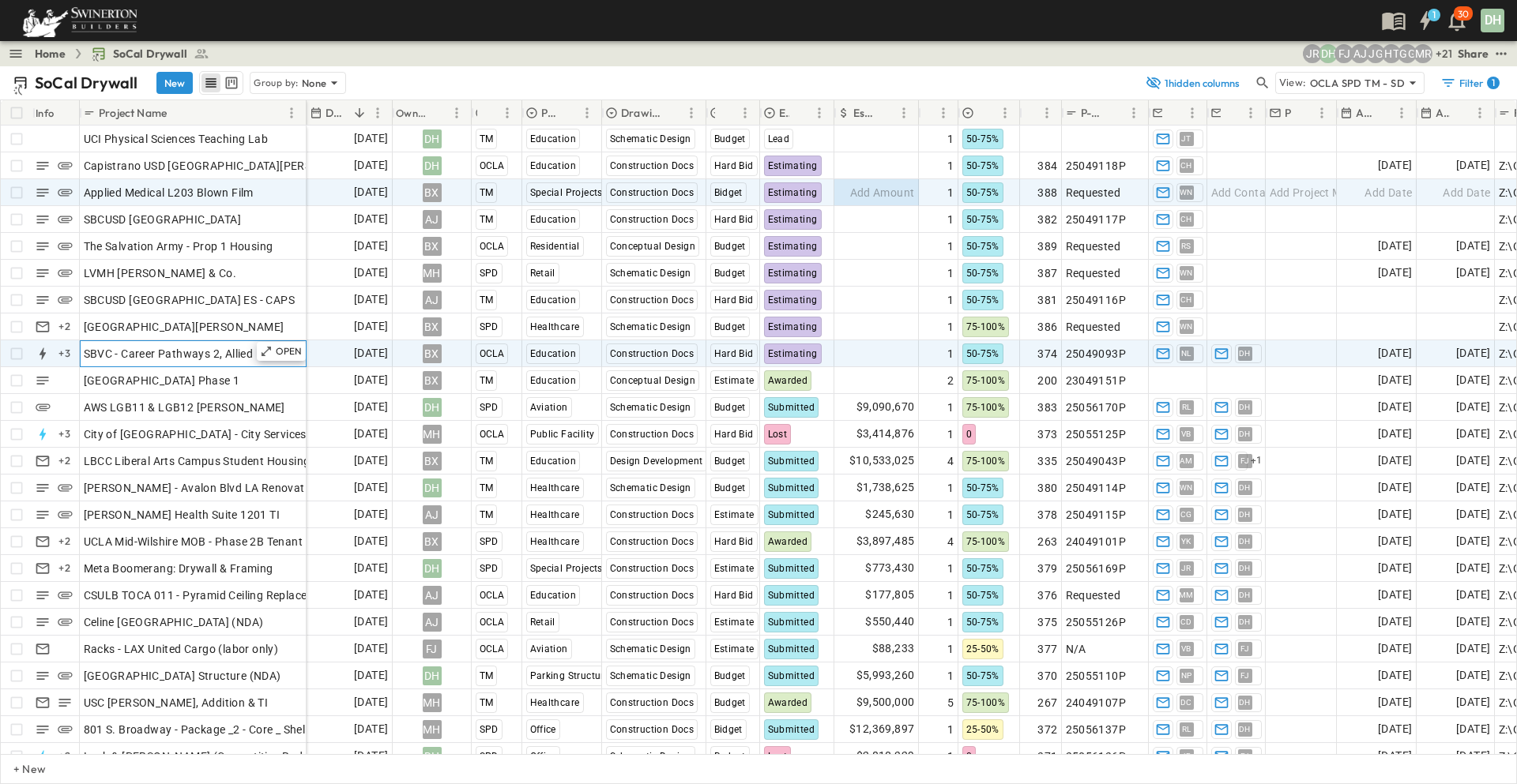
click at [125, 352] on span "SBVC - Career Pathways 2, Allied Health & Aeronautics Bldg's" at bounding box center [241, 354] width 315 height 16
